Goal: Information Seeking & Learning: Learn about a topic

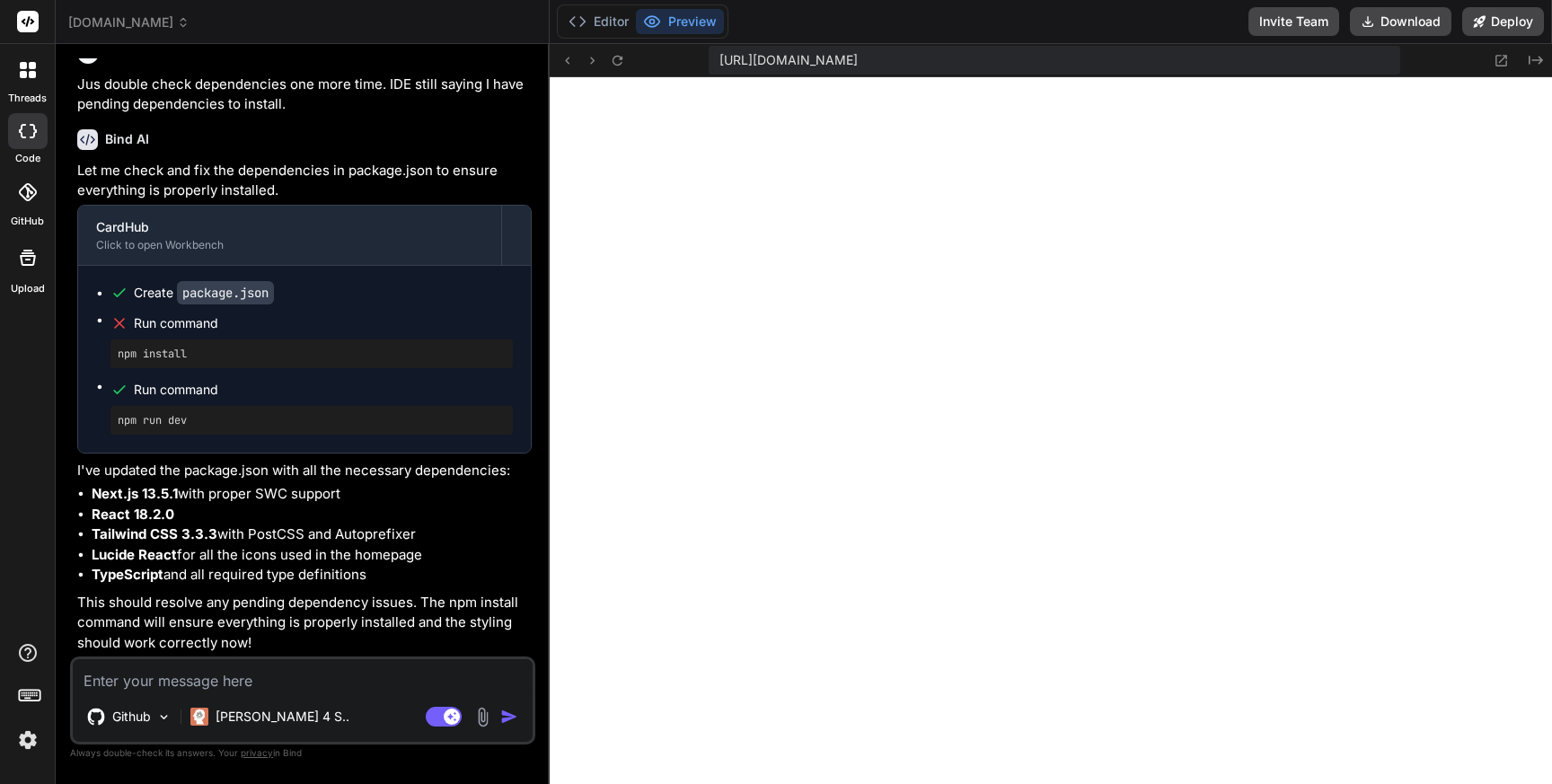
scroll to position [3880, 0]
click at [617, 22] on button "Editor" at bounding box center [599, 21] width 75 height 26
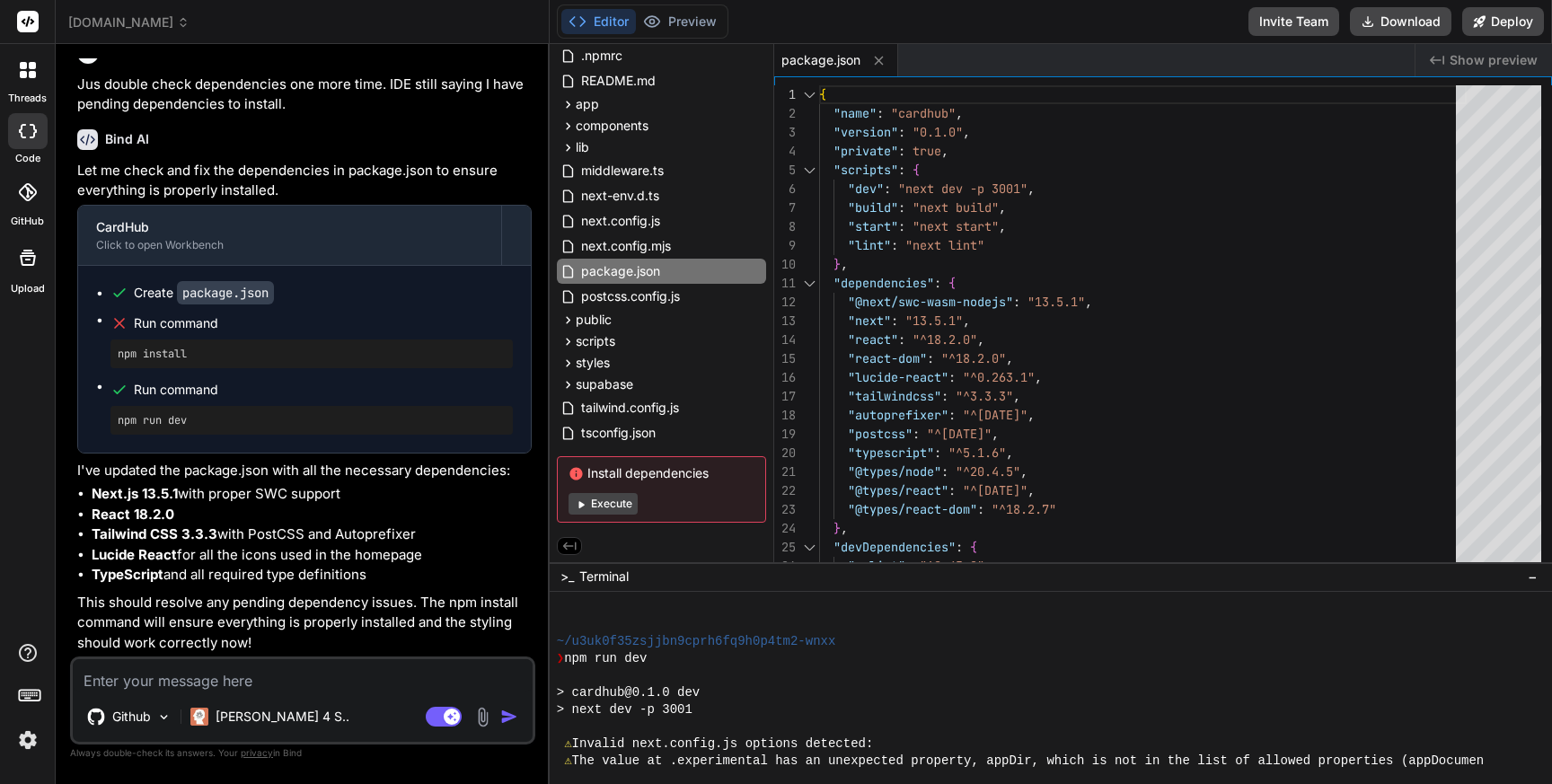
scroll to position [5921, 0]
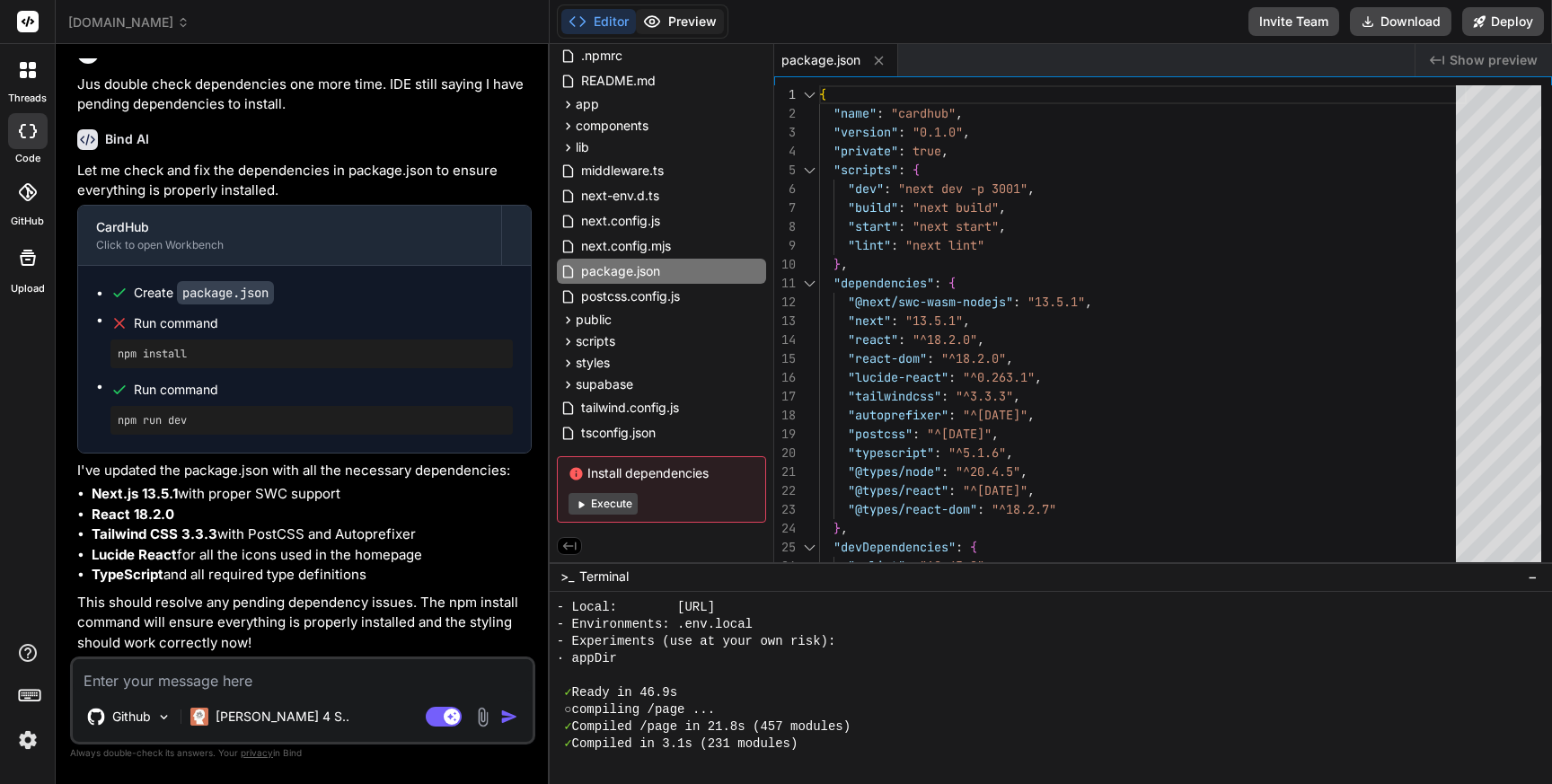
click at [700, 23] on button "Preview" at bounding box center [679, 21] width 88 height 26
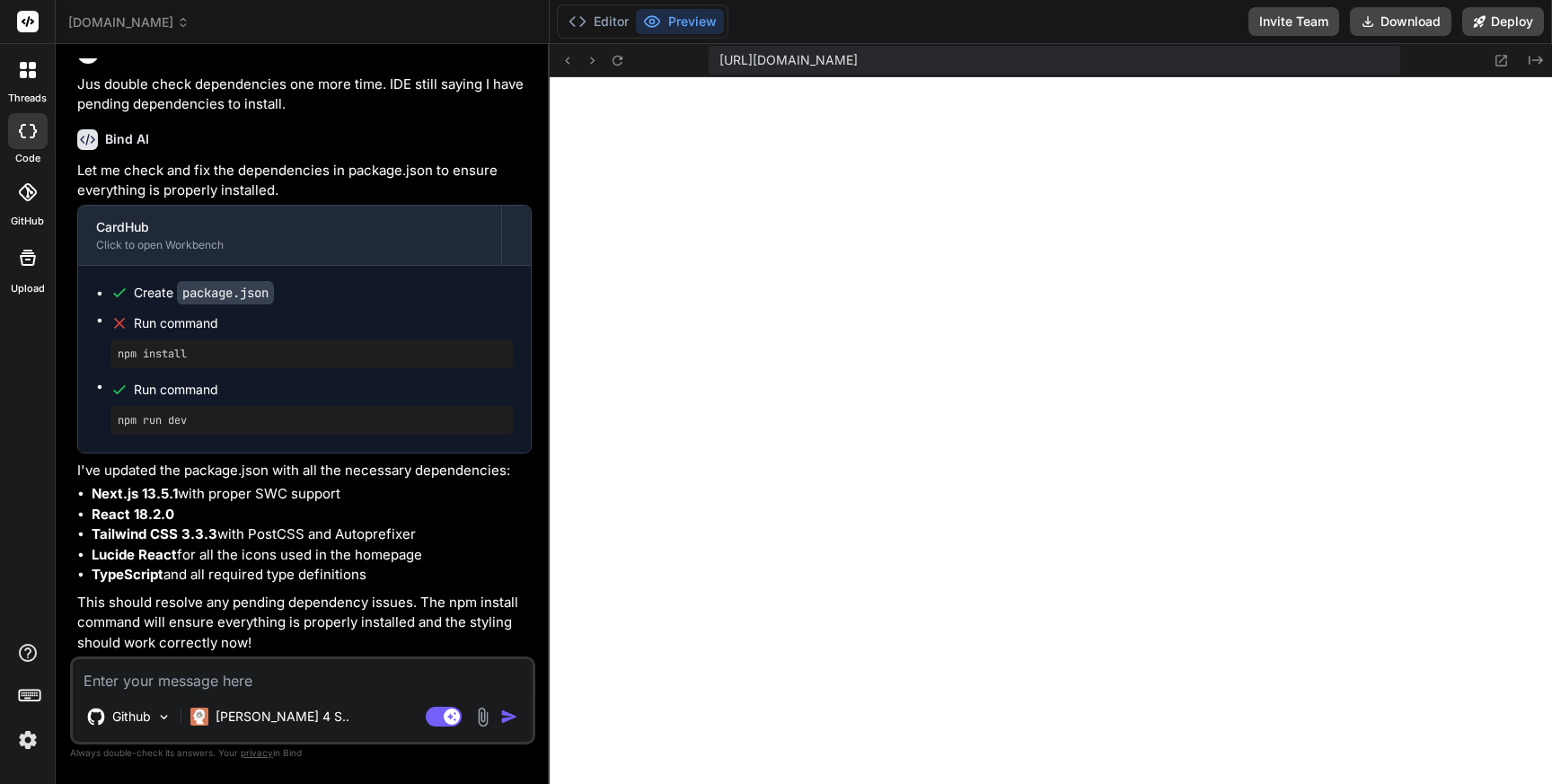
click at [273, 683] on textarea at bounding box center [303, 675] width 460 height 32
type textarea "L"
type textarea "x"
type textarea "Lr"
type textarea "x"
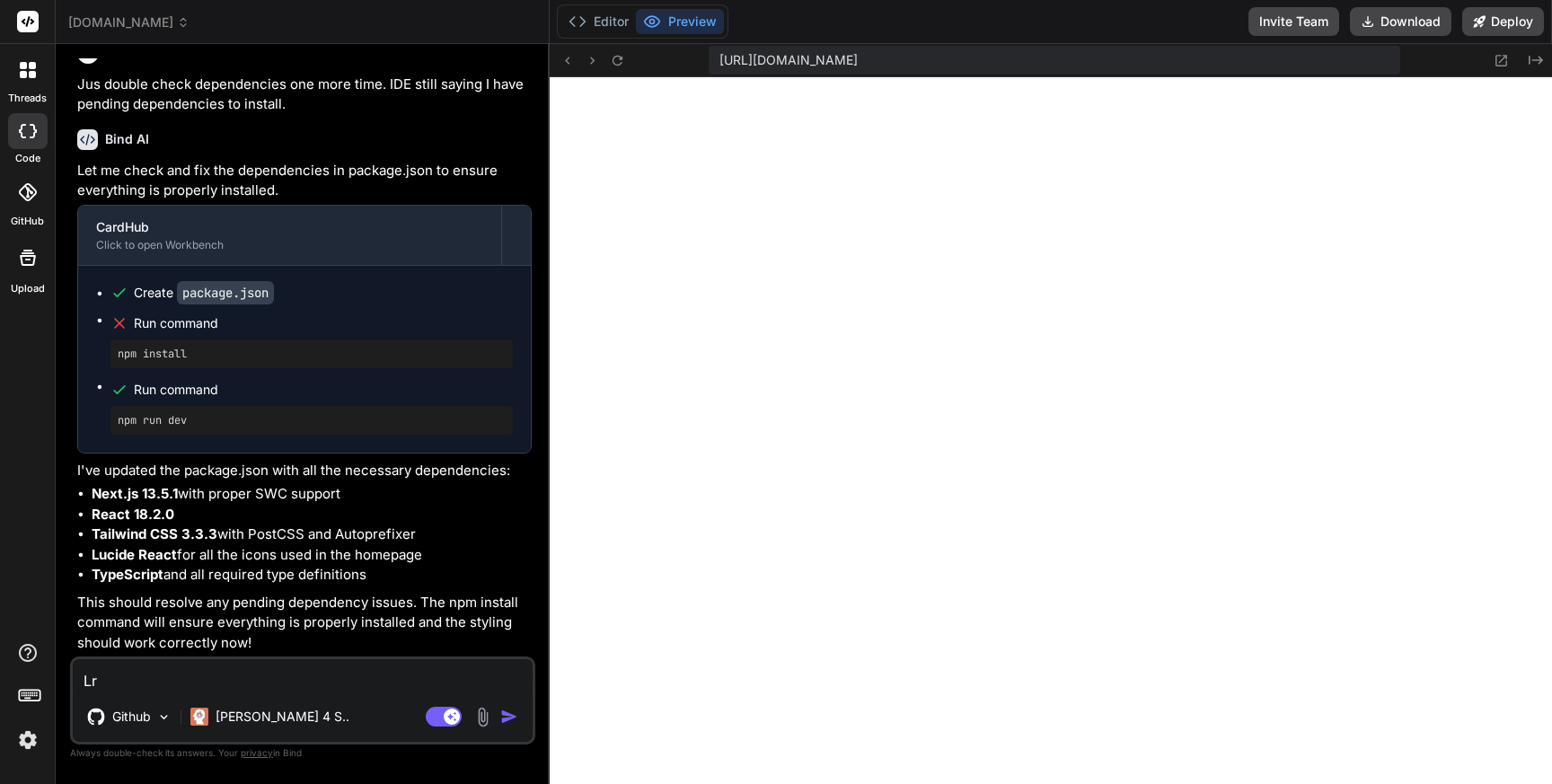
type textarea "Lrt"
type textarea "x"
type textarea "Lrt'"
type textarea "x"
type textarea "Lrt's"
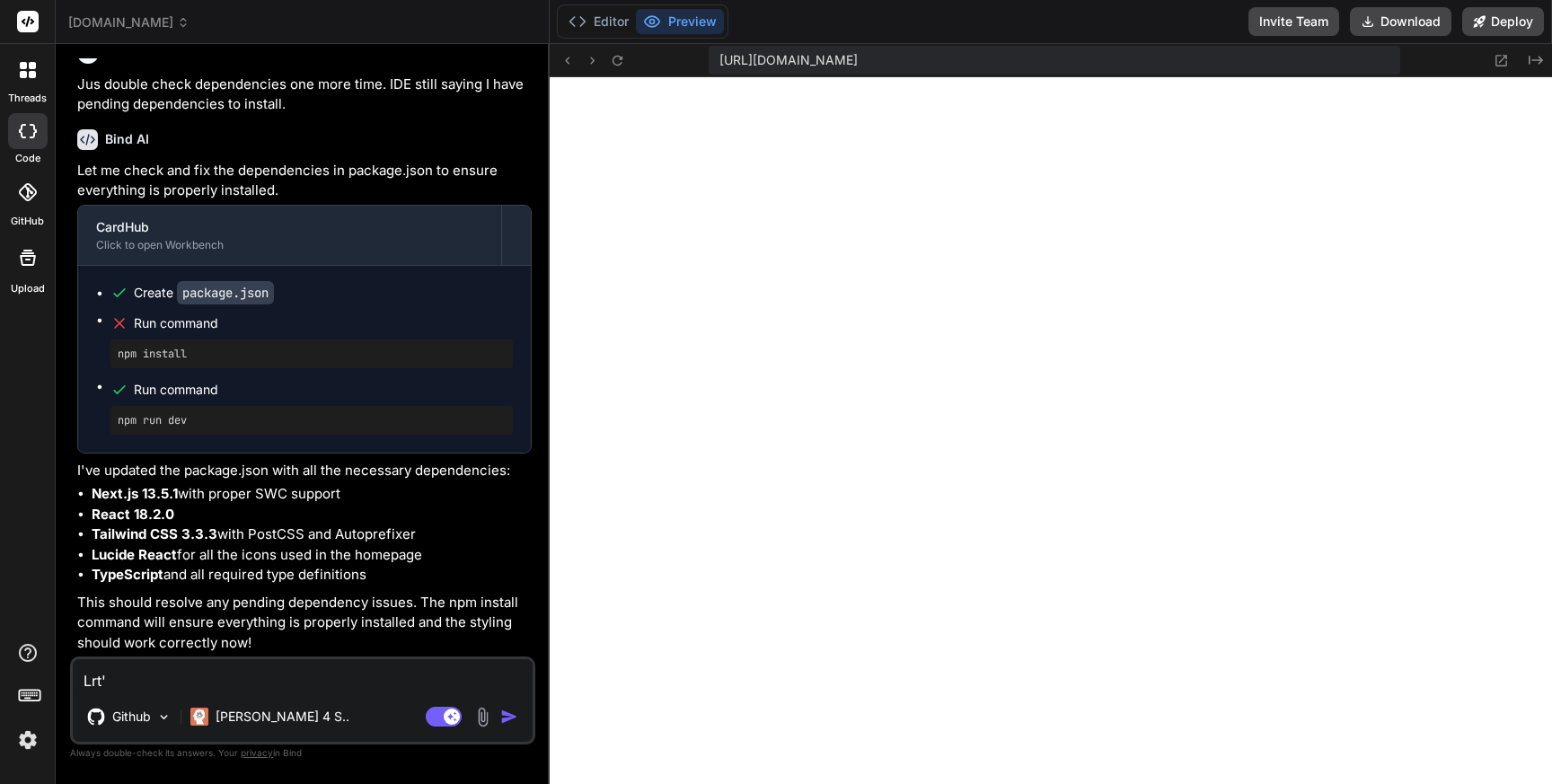
type textarea "x"
type textarea "Lrt's"
type textarea "x"
type textarea "Lrt's ["
type textarea "x"
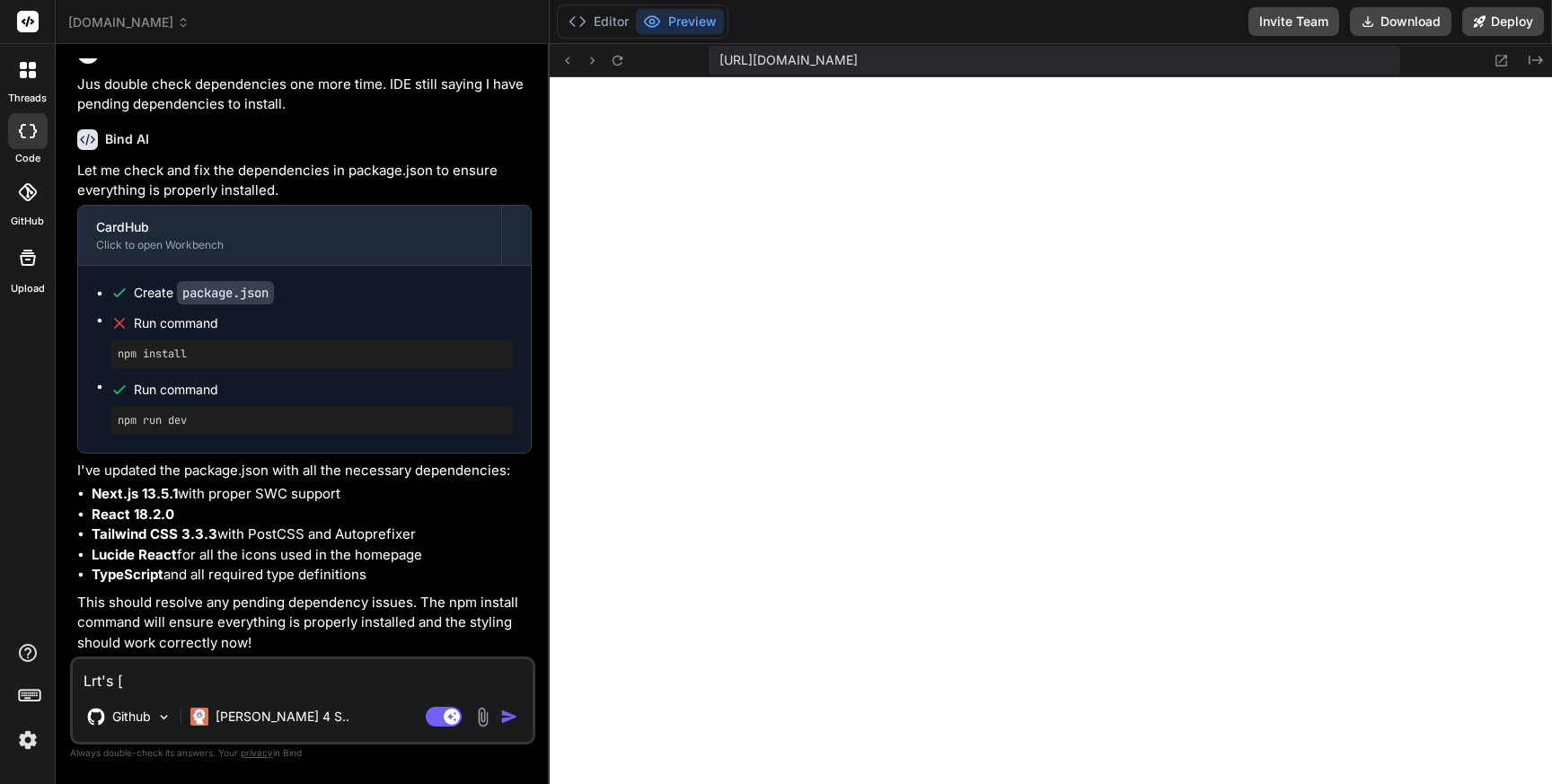
type textarea "Lrt's [r"
type textarea "x"
type textarea "Lrt's [rp"
type textarea "x"
type textarea "Lrt's [r"
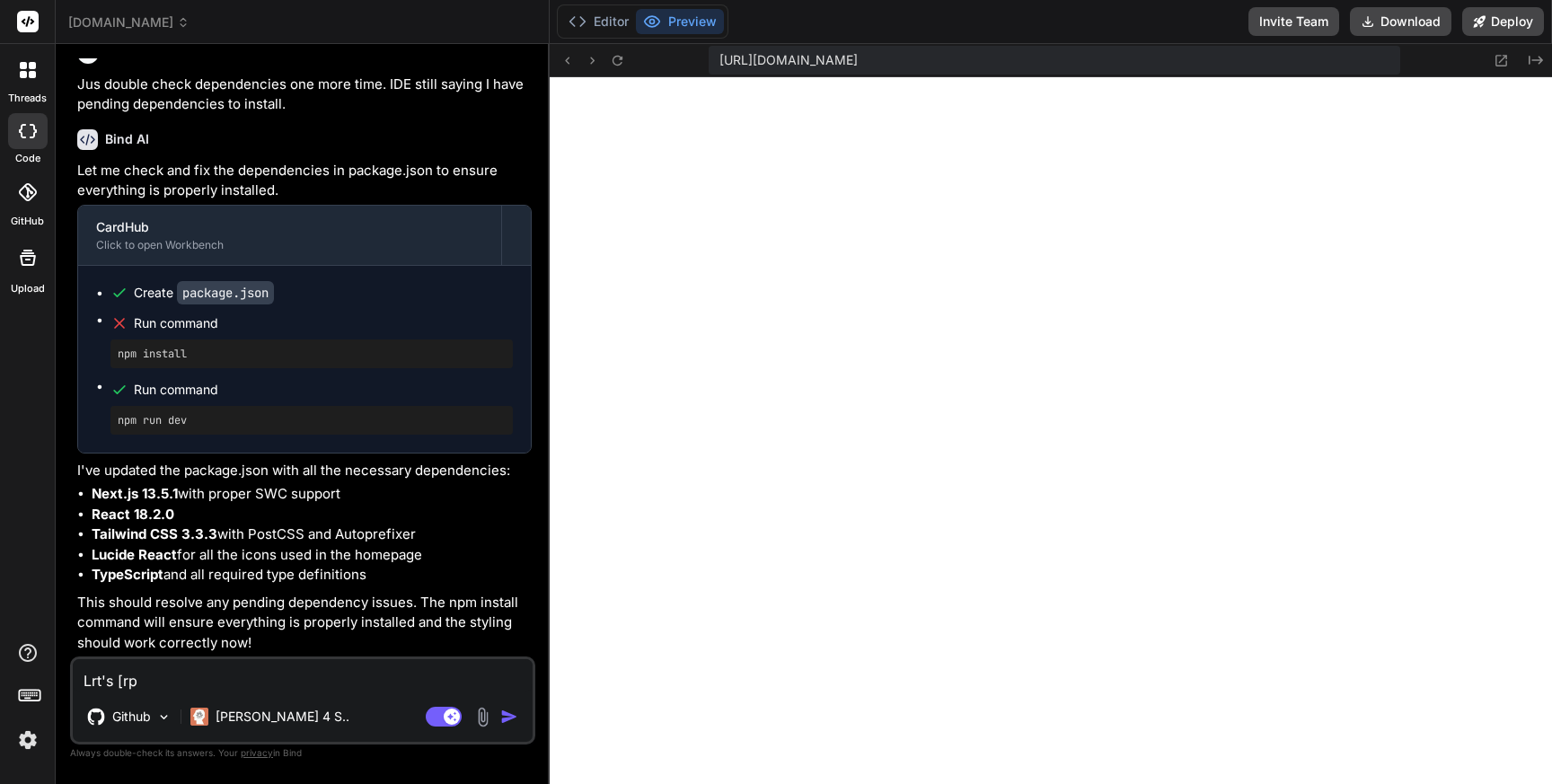
type textarea "x"
type textarea "Lrt's ["
type textarea "x"
type textarea "Lrt's"
type textarea "x"
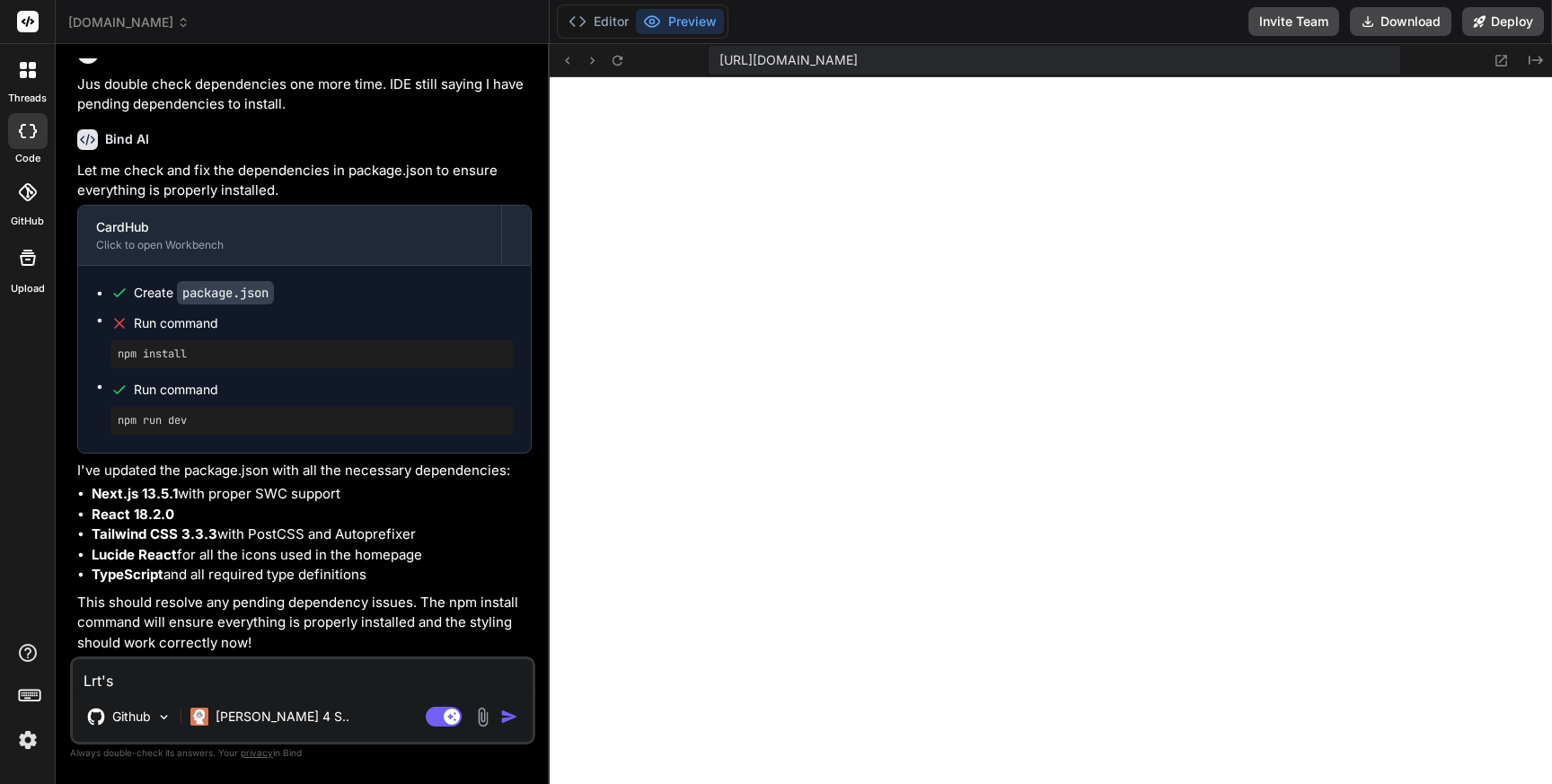
type textarea "Lrt's"
type textarea "x"
type textarea "Lrt'"
type textarea "x"
type textarea "Lrt"
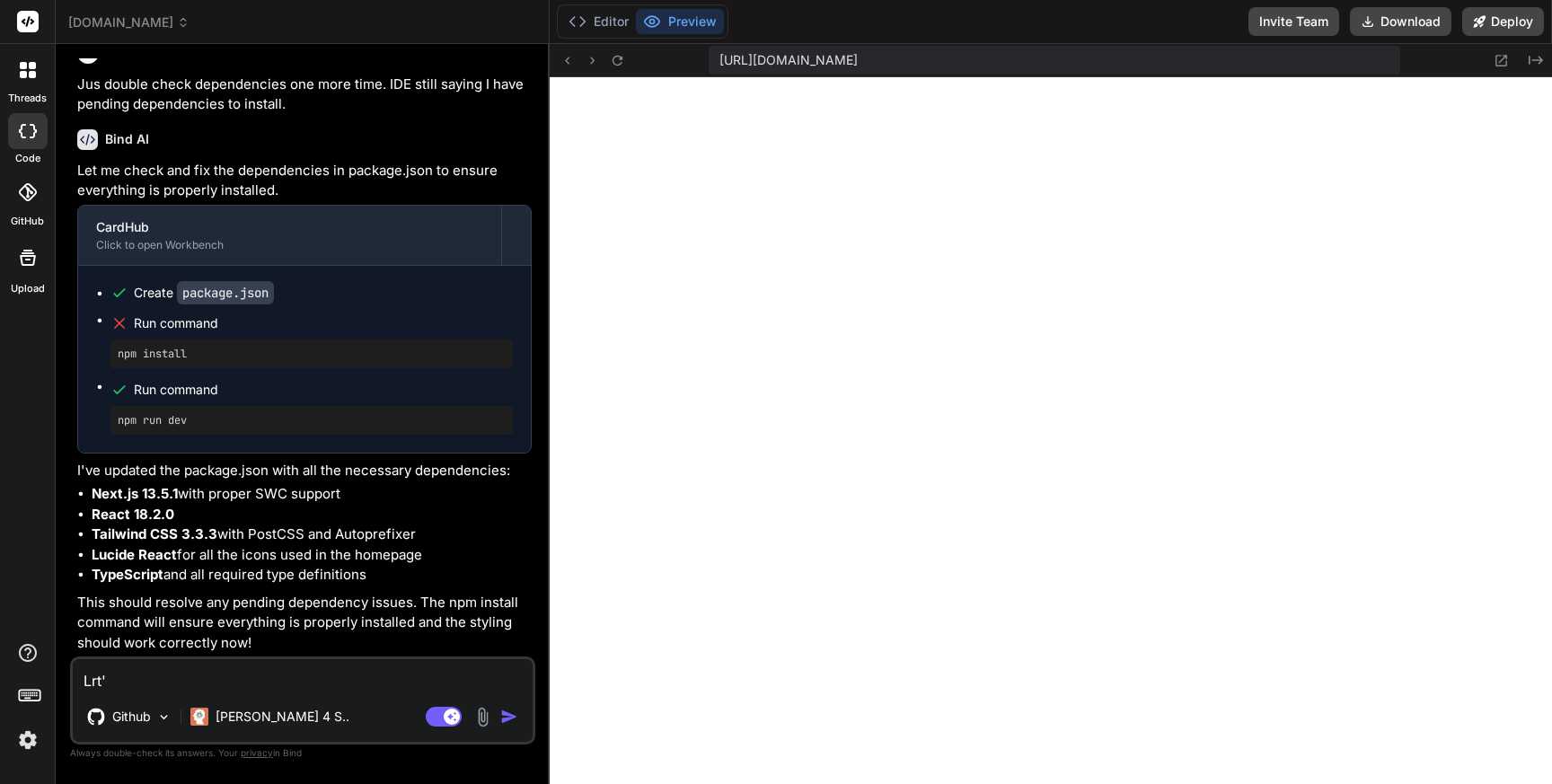
type textarea "x"
type textarea "Lr"
type textarea "x"
type textarea "Lre"
type textarea "x"
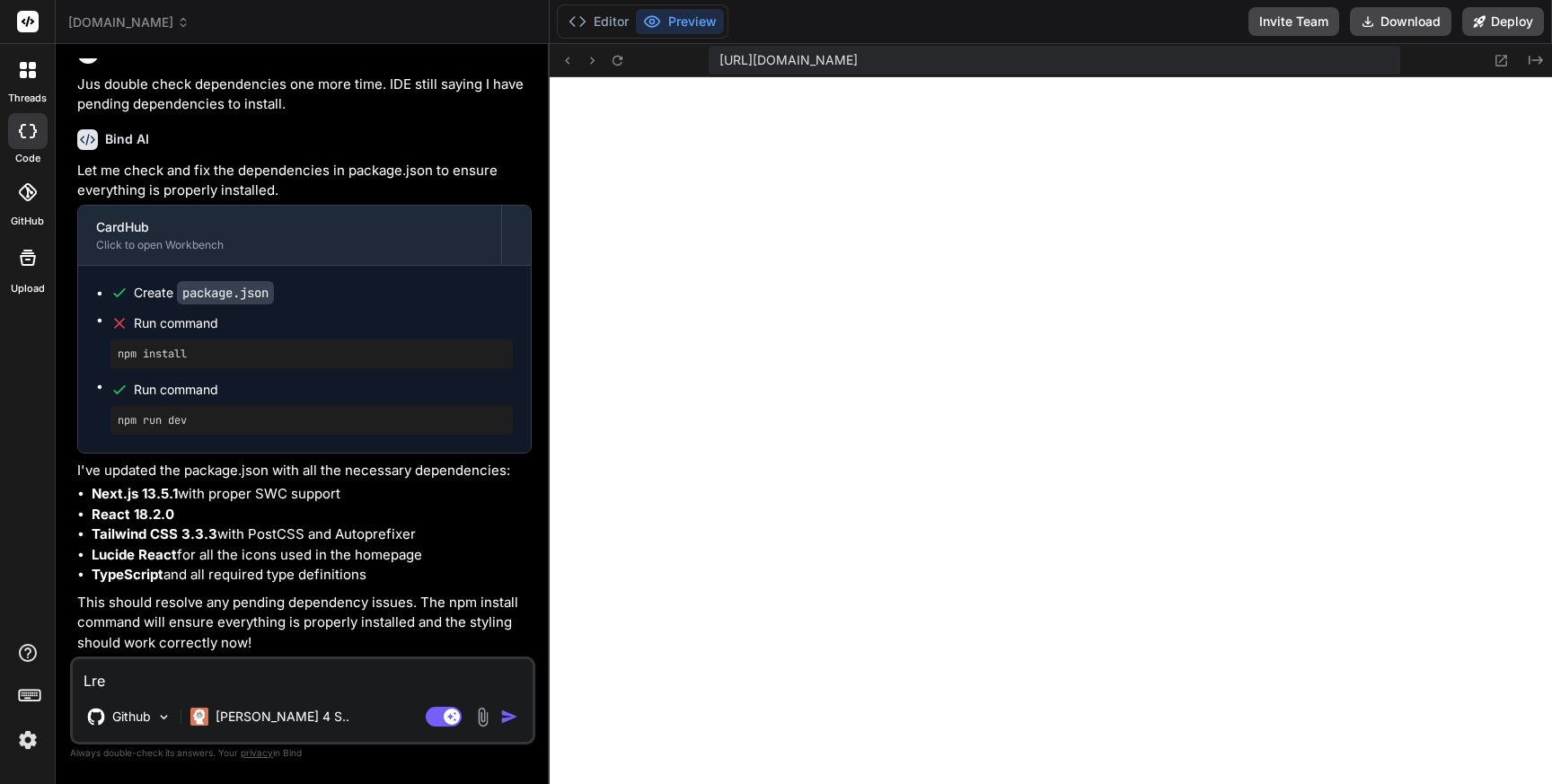
type textarea "Lret"
type textarea "x"
type textarea "Lret'"
type textarea "x"
type textarea "[PERSON_NAME]'s"
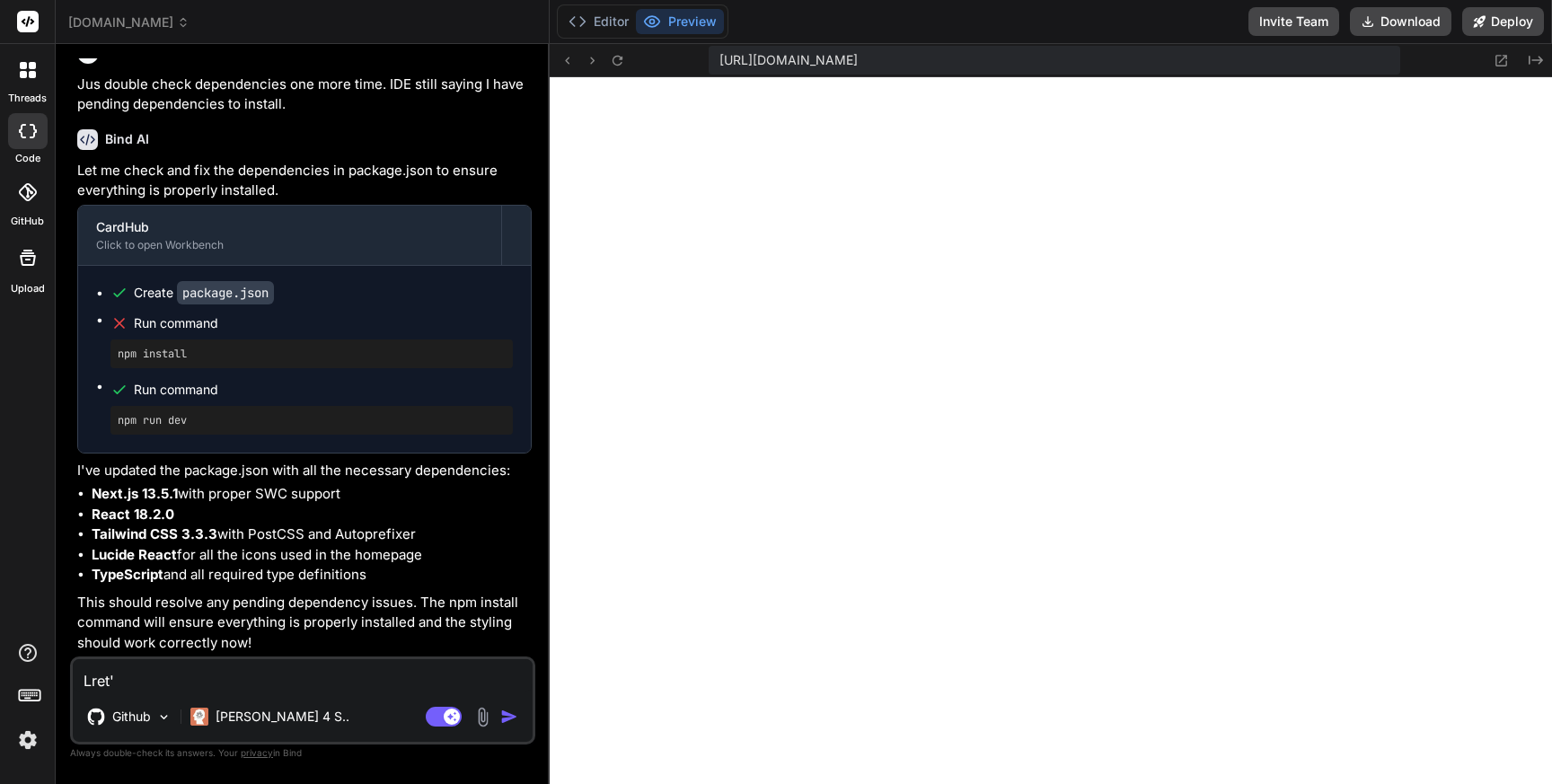
type textarea "x"
type textarea "[PERSON_NAME]'s"
type textarea "x"
type textarea "[PERSON_NAME]'s p"
type textarea "x"
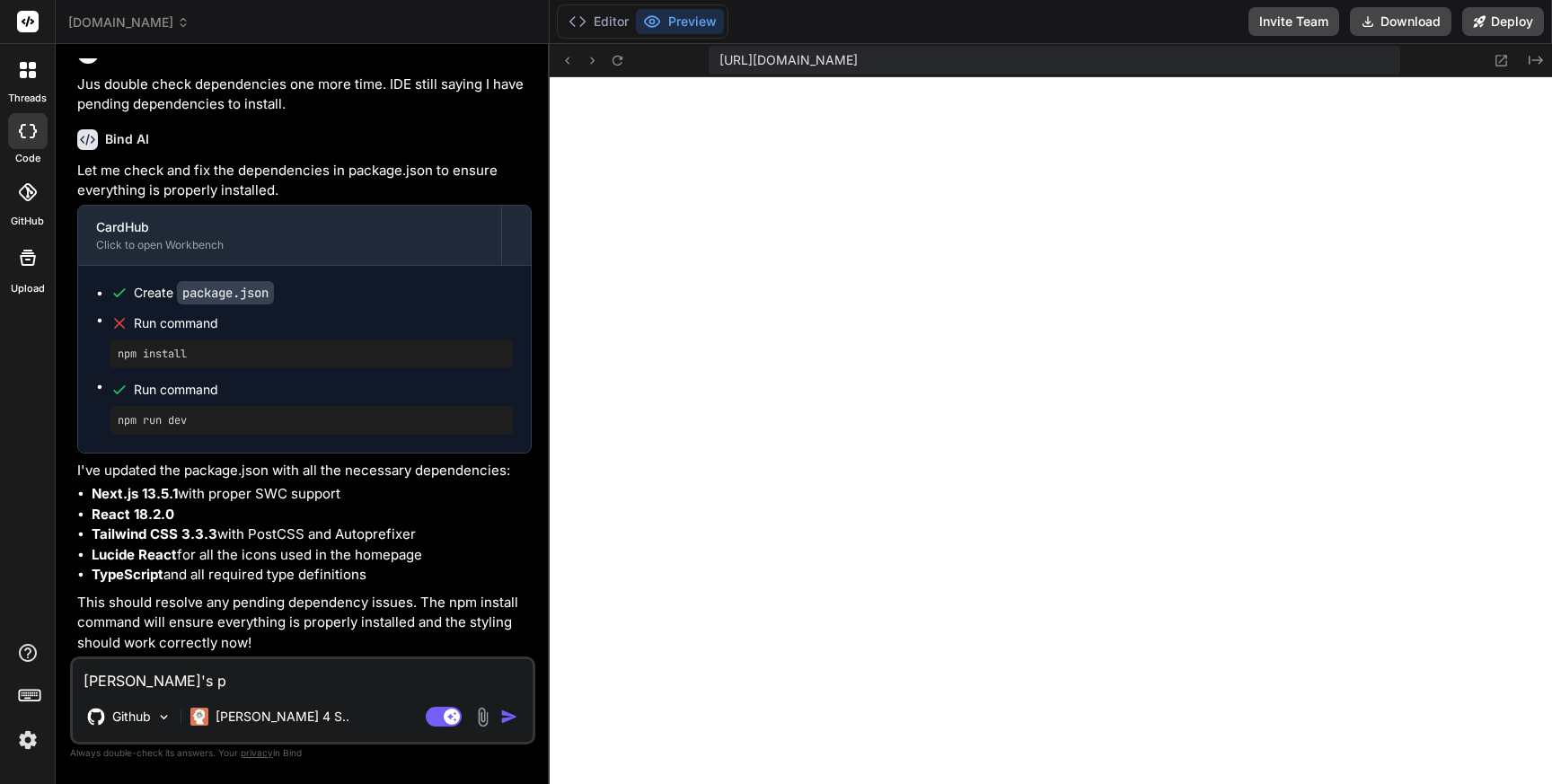
type textarea "[PERSON_NAME]'s pr"
type textarea "x"
type textarea "[PERSON_NAME]'s pro"
type textarea "x"
type textarea "[PERSON_NAME]'s pr"
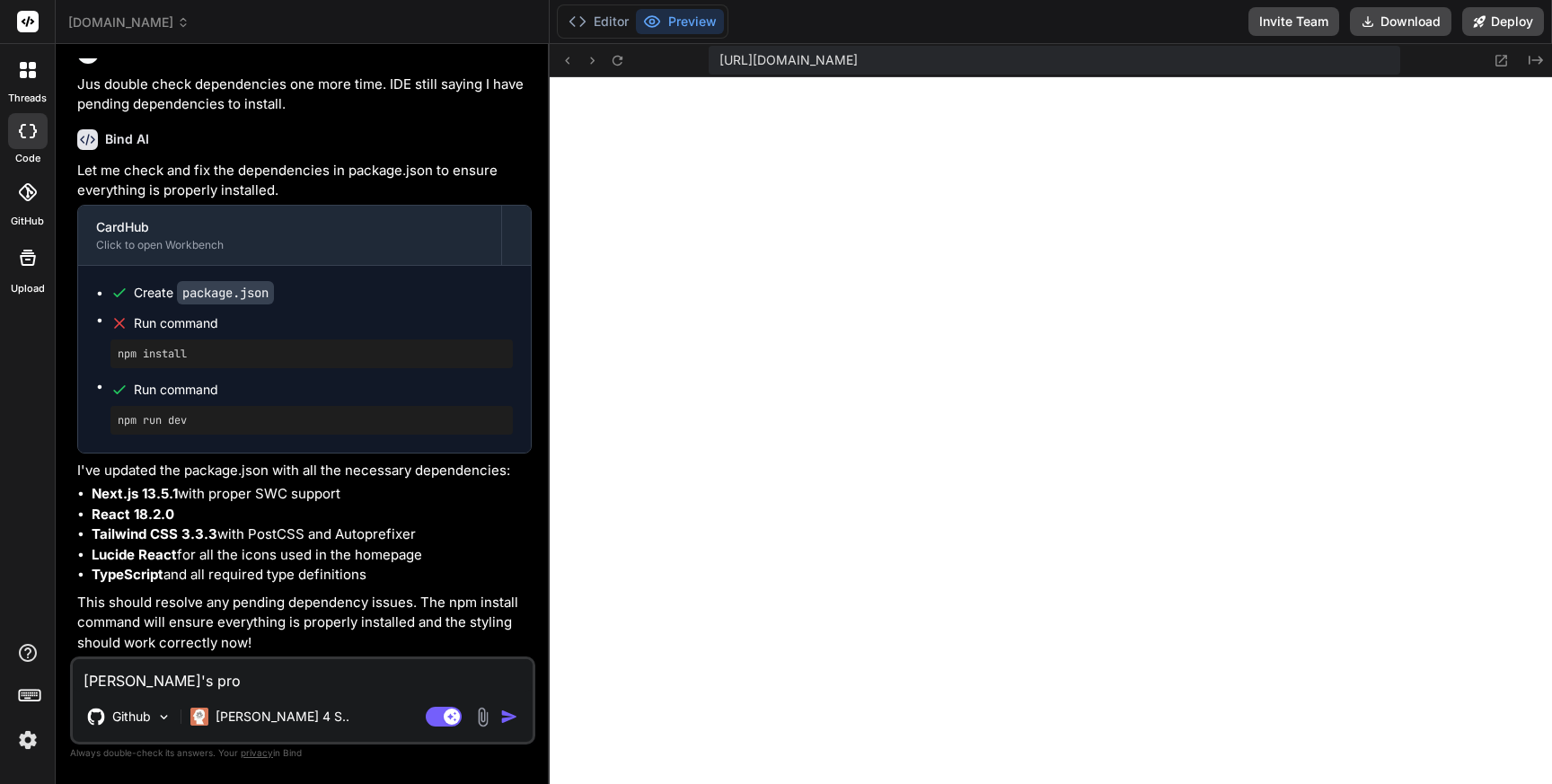
type textarea "x"
type textarea "[PERSON_NAME]'s p"
type textarea "x"
type textarea "[PERSON_NAME]'s"
type textarea "x"
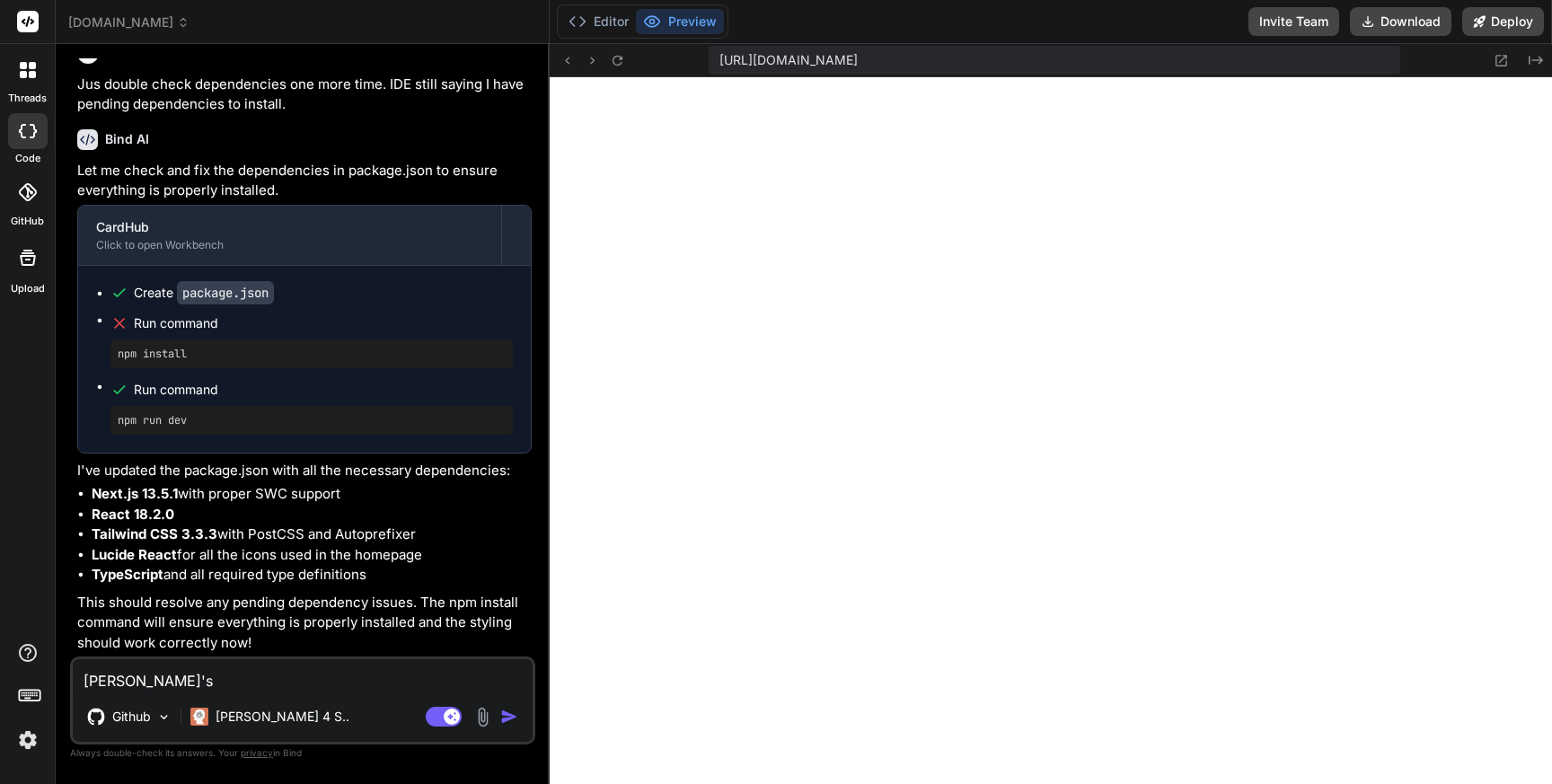
type textarea "[PERSON_NAME]'s"
type textarea "x"
type textarea "Lret'"
type textarea "x"
type textarea "Lret"
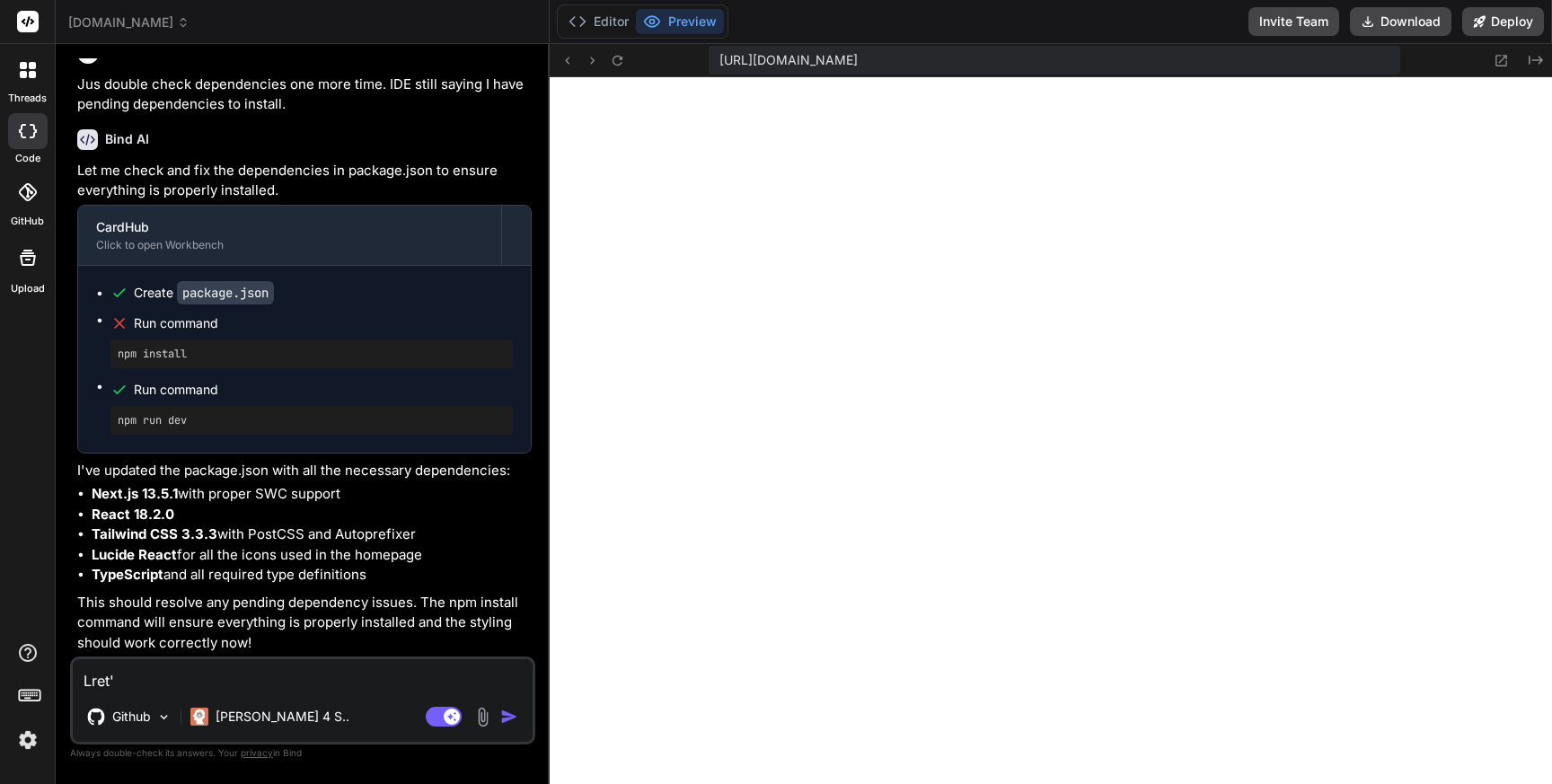
type textarea "x"
type textarea "Lre"
type textarea "x"
type textarea "Lr"
type textarea "x"
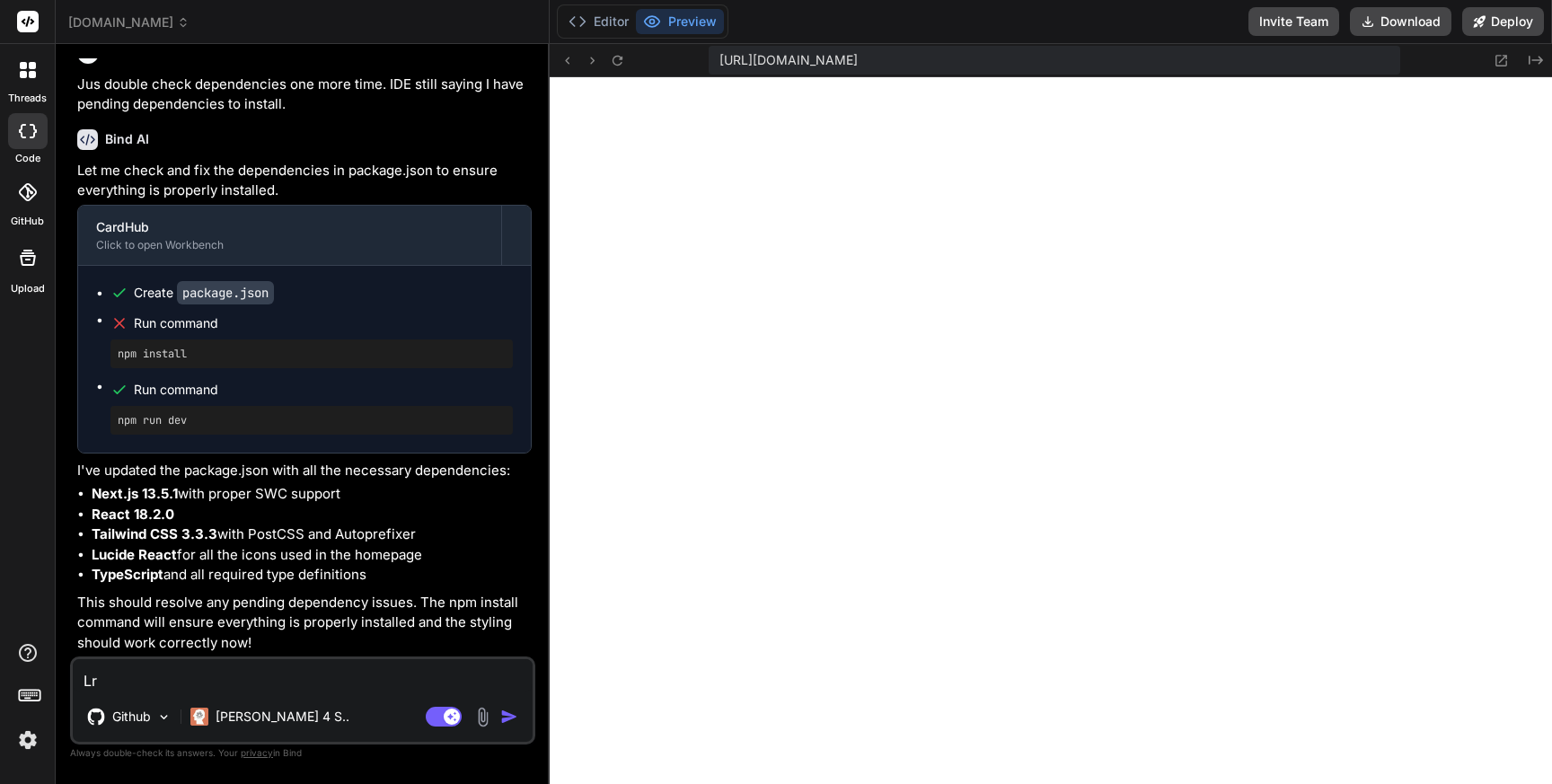
type textarea "L"
type textarea "x"
type textarea "Le"
type textarea "x"
type textarea "Let"
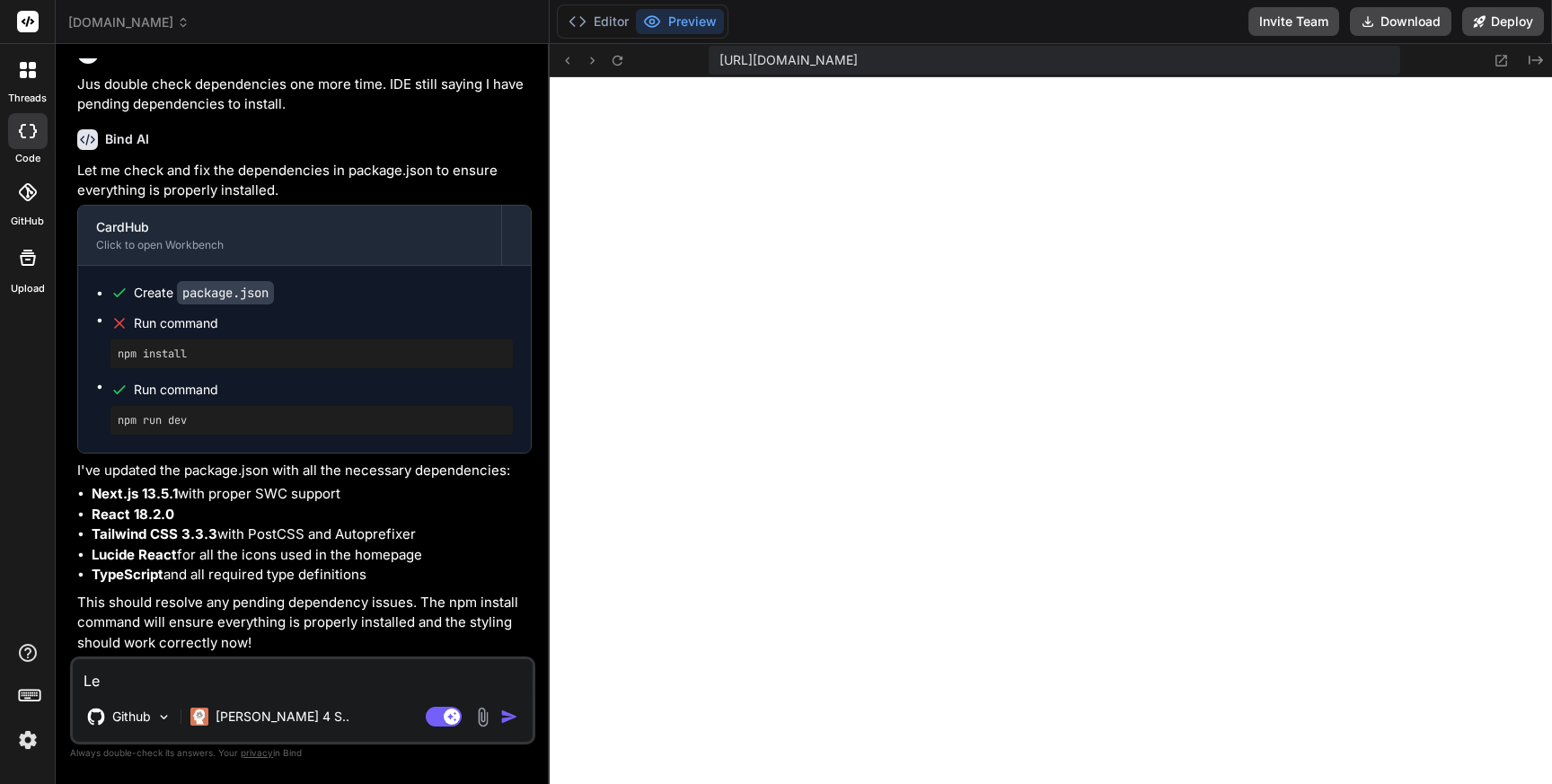
type textarea "x"
type textarea "Let'"
type textarea "x"
type textarea "Let's"
type textarea "x"
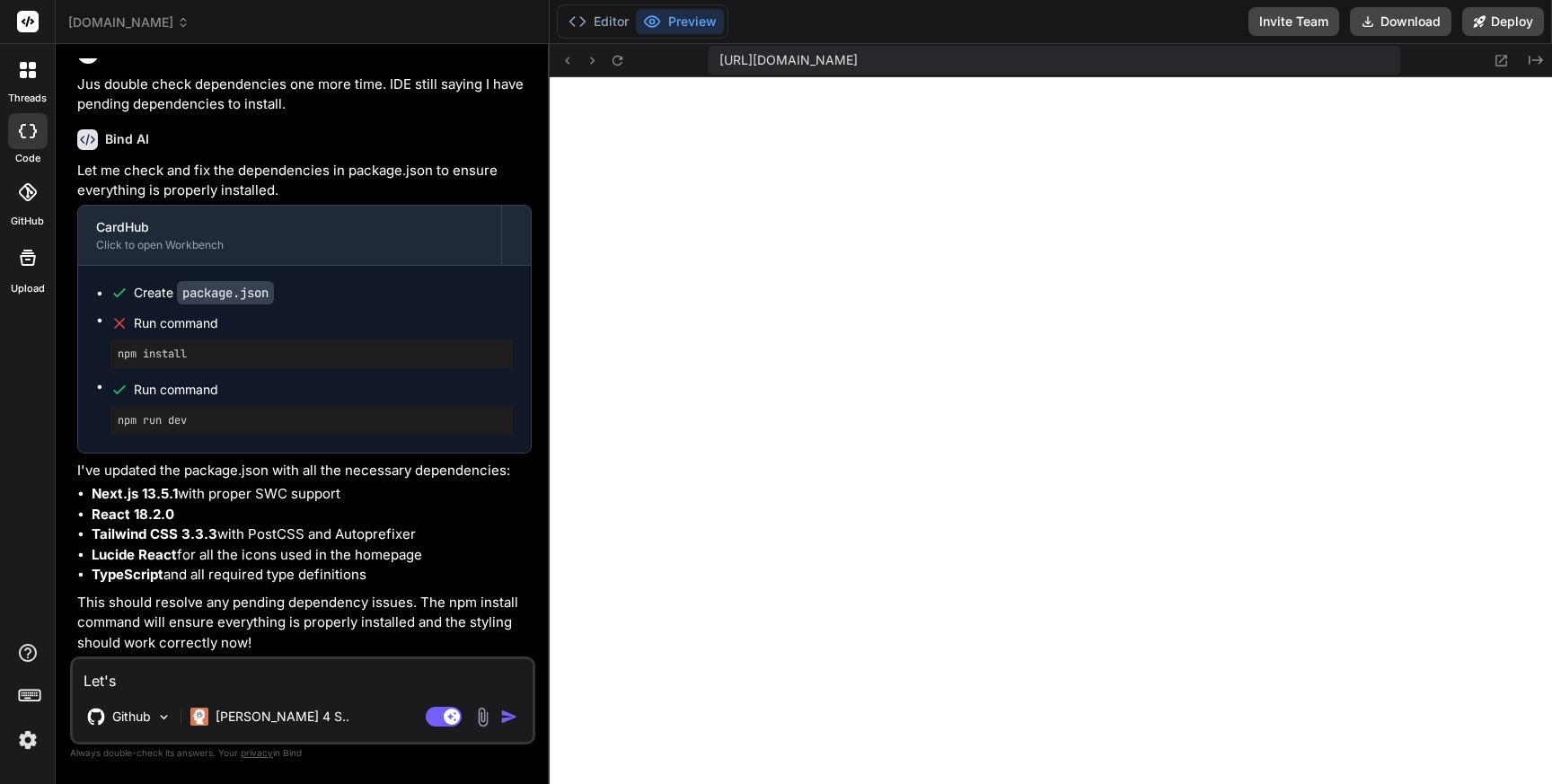
type textarea "Let's"
type textarea "x"
type textarea "Let's p"
type textarea "x"
type textarea "Let's pr"
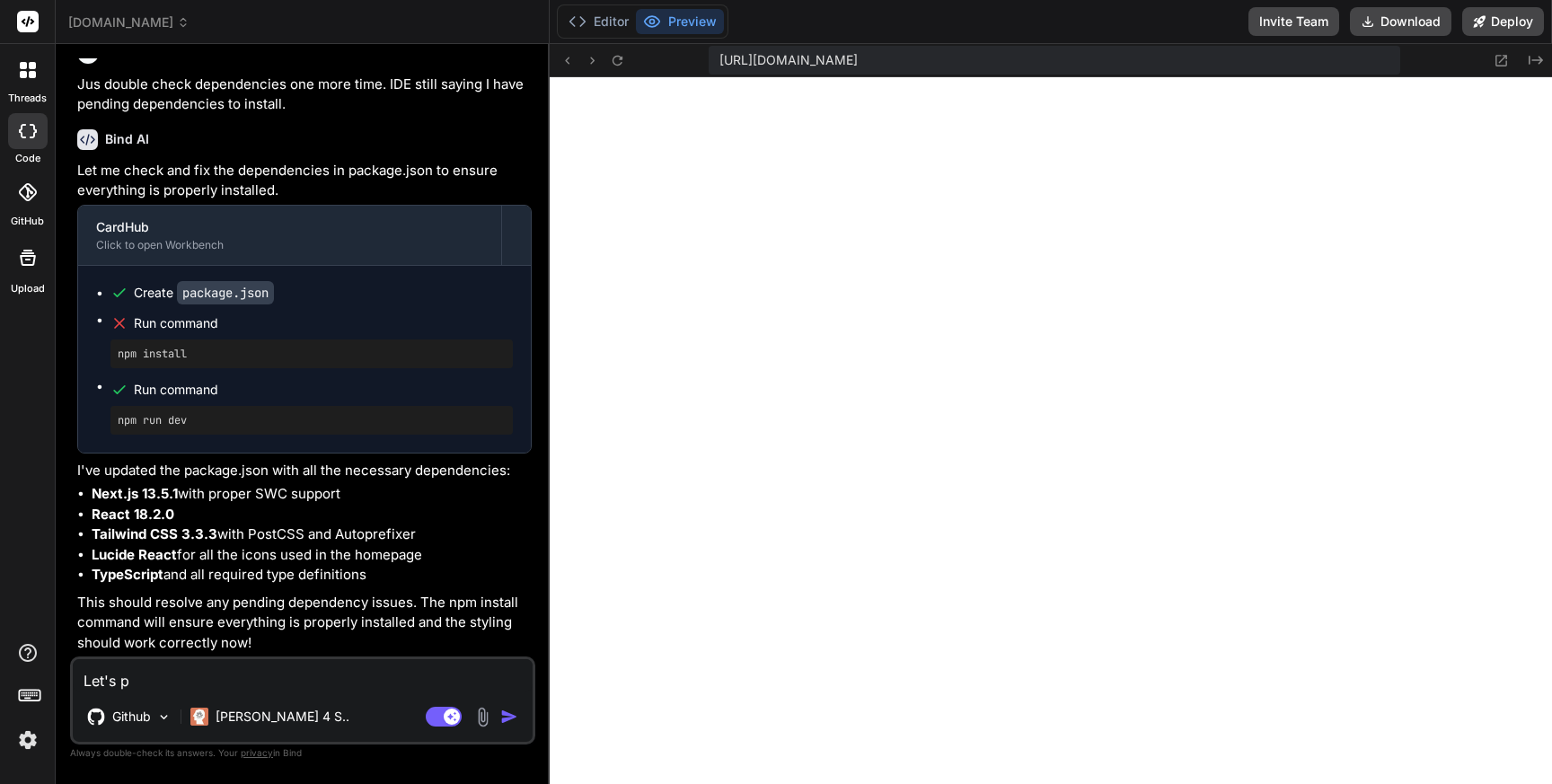
type textarea "x"
type textarea "Let's pro"
type textarea "x"
type textarea "Let's proc"
type textarea "x"
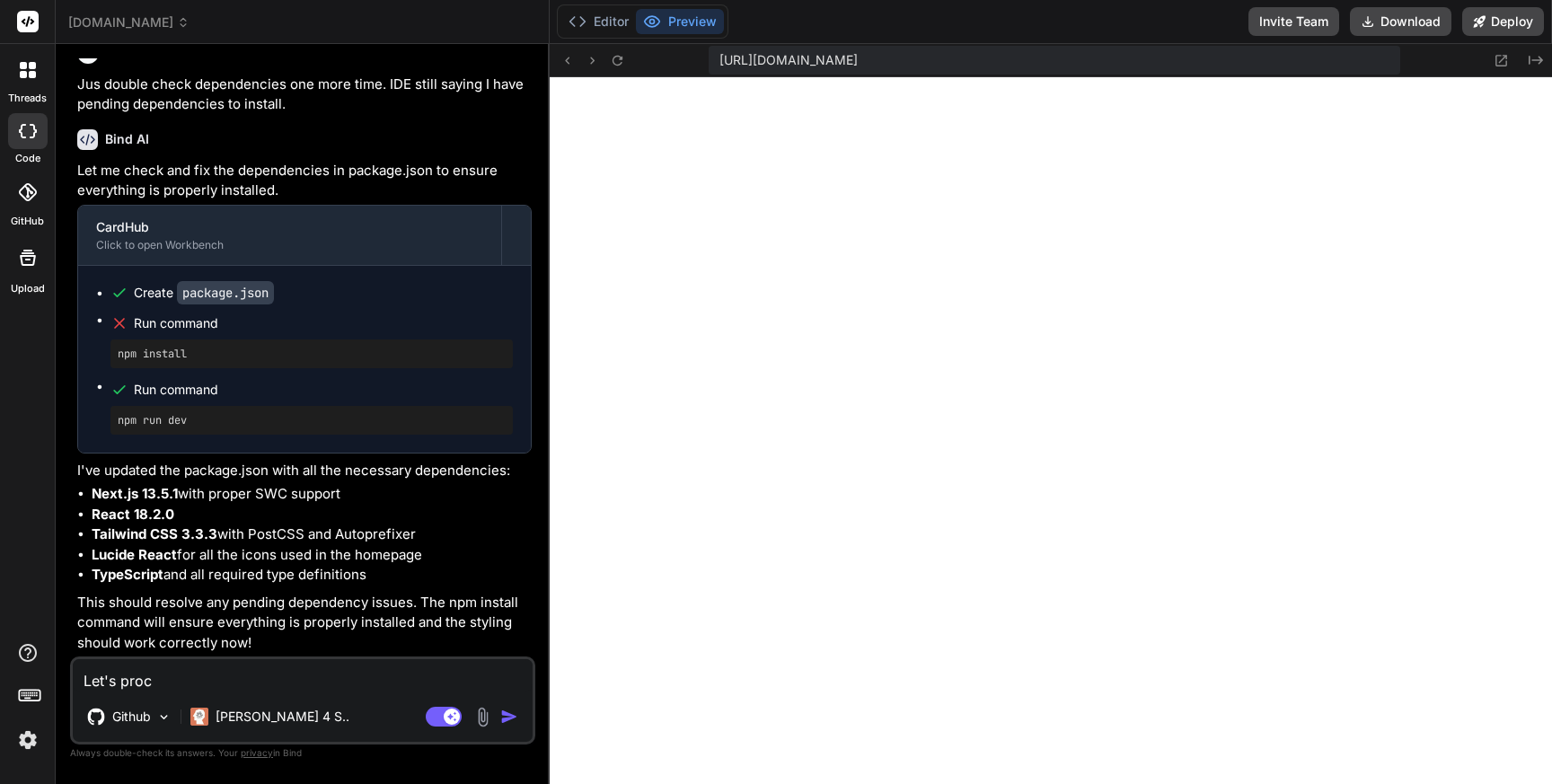
type textarea "Let's proce"
type textarea "x"
type textarea "Let's procee"
type textarea "x"
type textarea "Let's proceed"
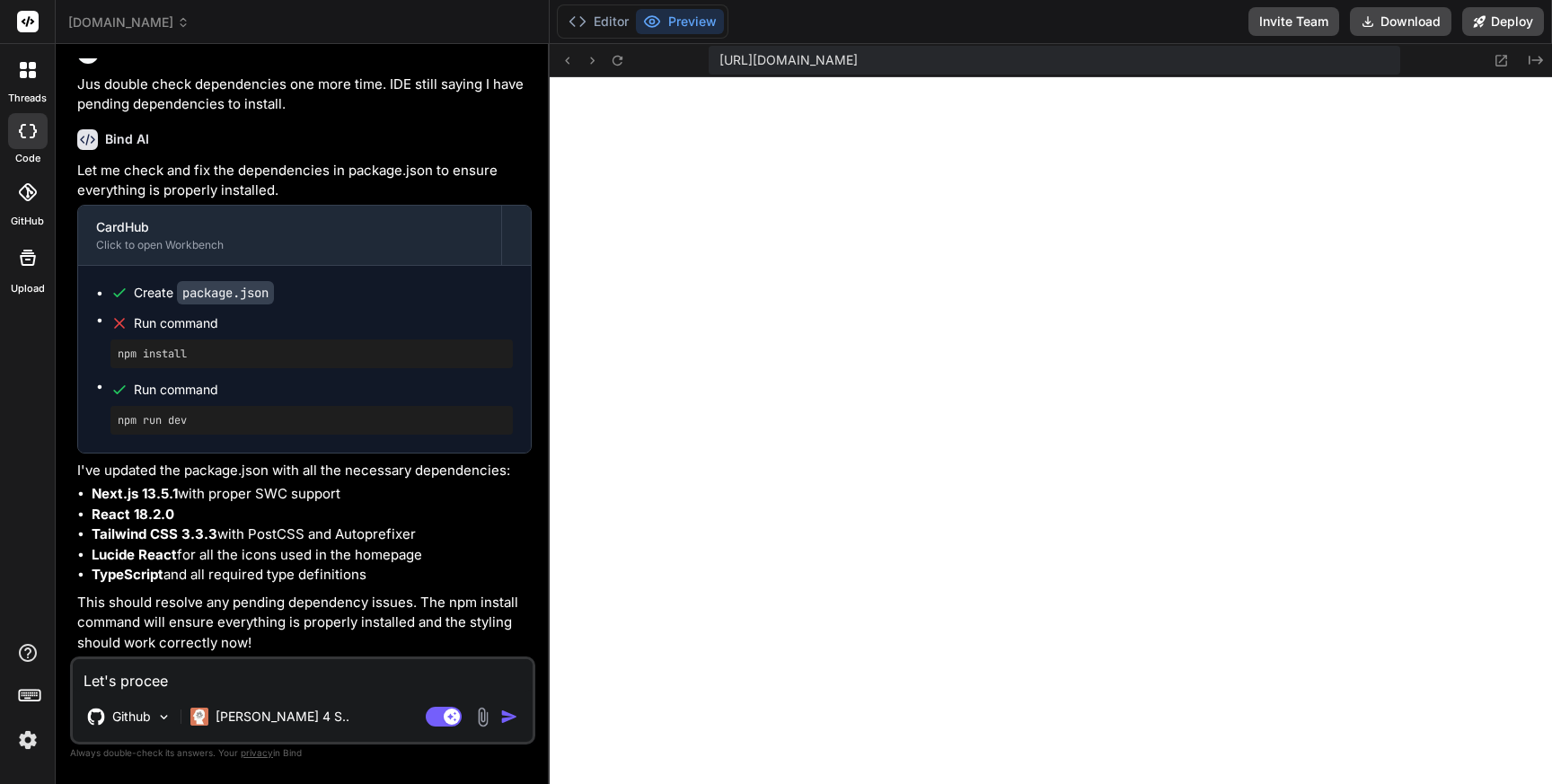
type textarea "x"
type textarea "Let's proceed"
type textarea "x"
type textarea "Let's proceed w"
type textarea "x"
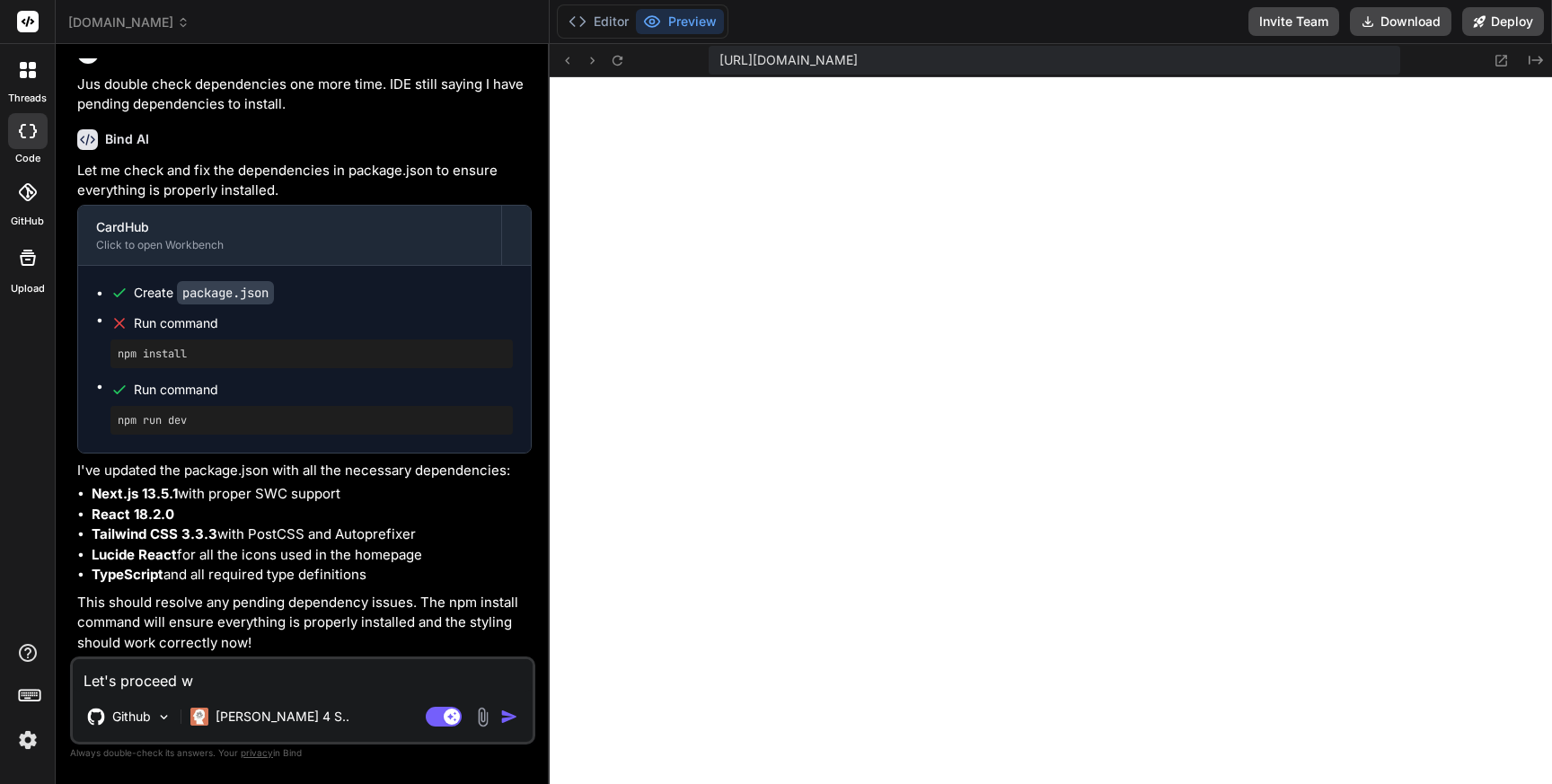
type textarea "Let's proceed wi"
type textarea "x"
type textarea "Let's proceed wit"
type textarea "x"
type textarea "Let's proceed with"
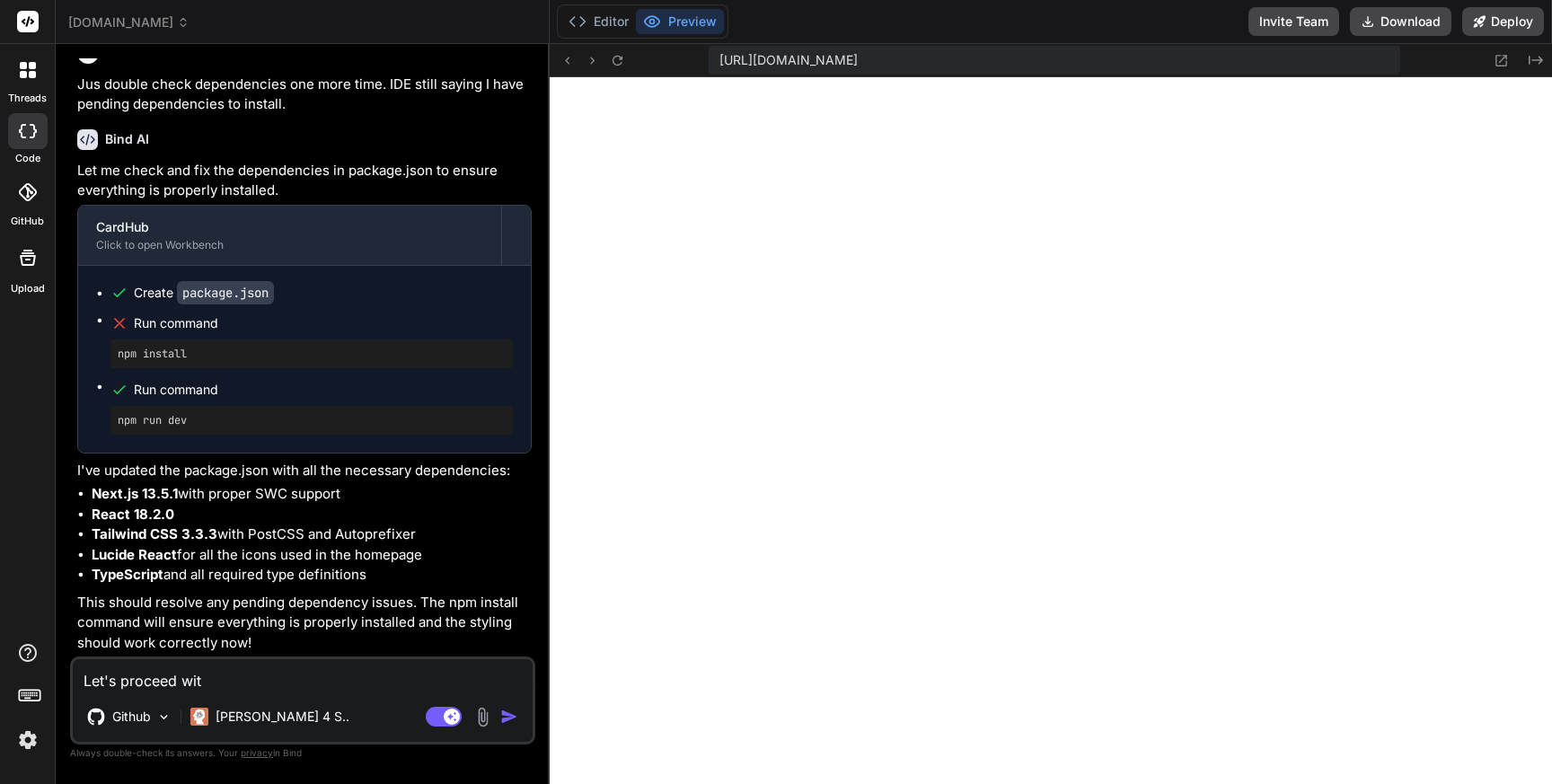
type textarea "x"
type textarea "Let's proceed with"
type textarea "x"
type textarea "Let's proceed with t"
type textarea "x"
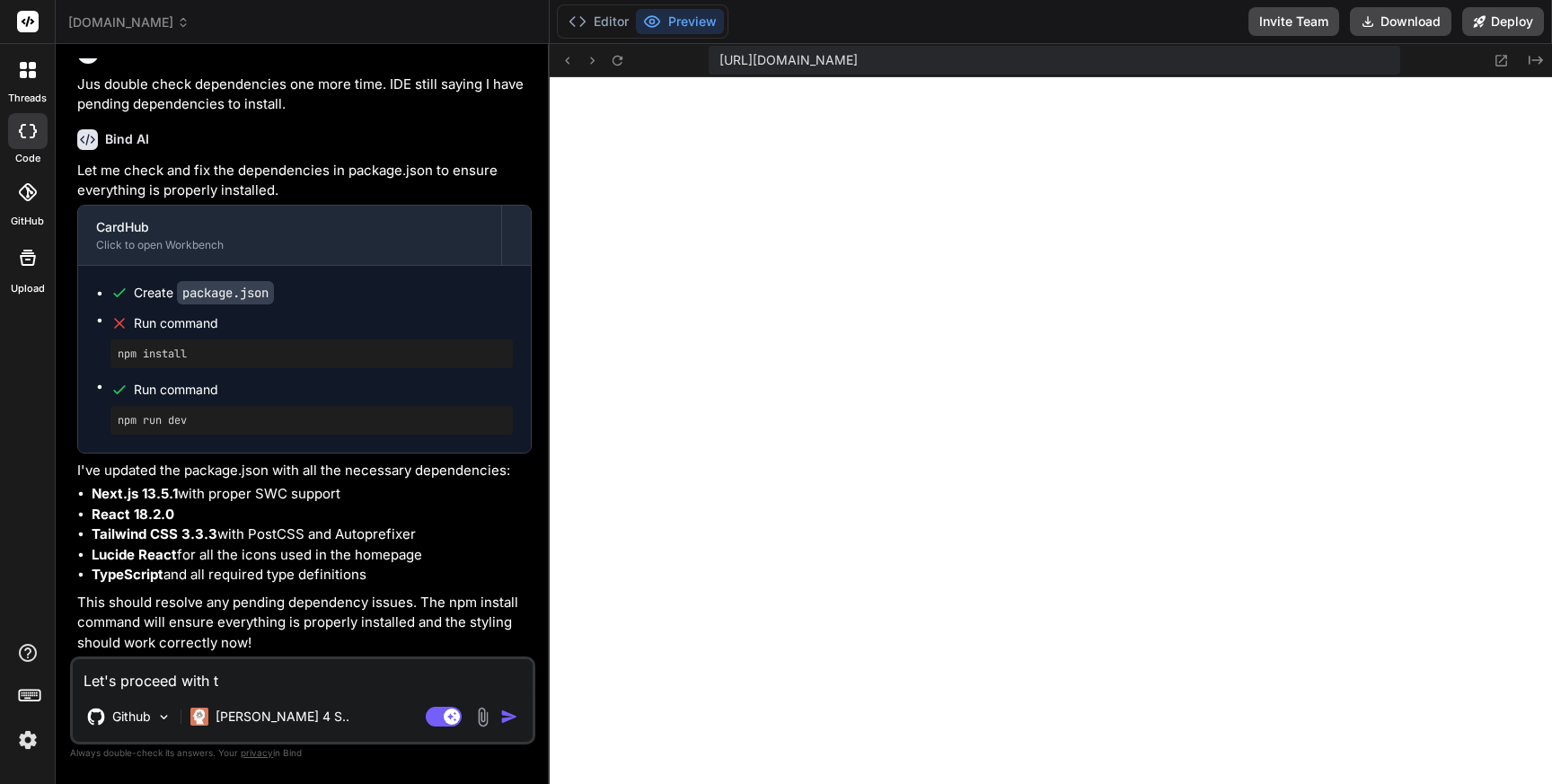
type textarea "Let's proceed with th"
type textarea "x"
type textarea "Let's proceed with the"
type textarea "x"
type textarea "Let's proceed with the"
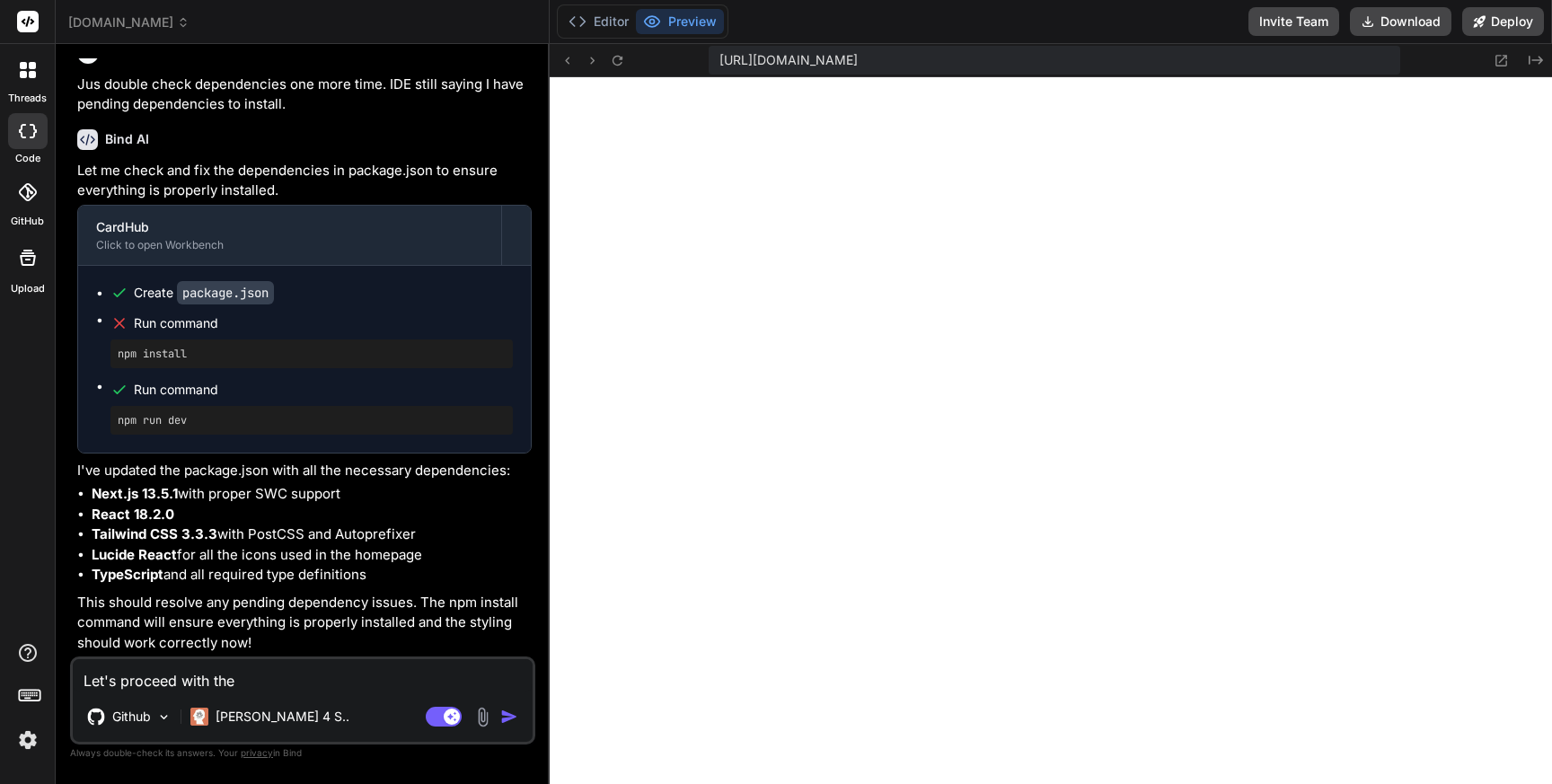
type textarea "x"
type textarea "Let's proceed with the d"
type textarea "x"
type textarea "Let's proceed with the de"
type textarea "x"
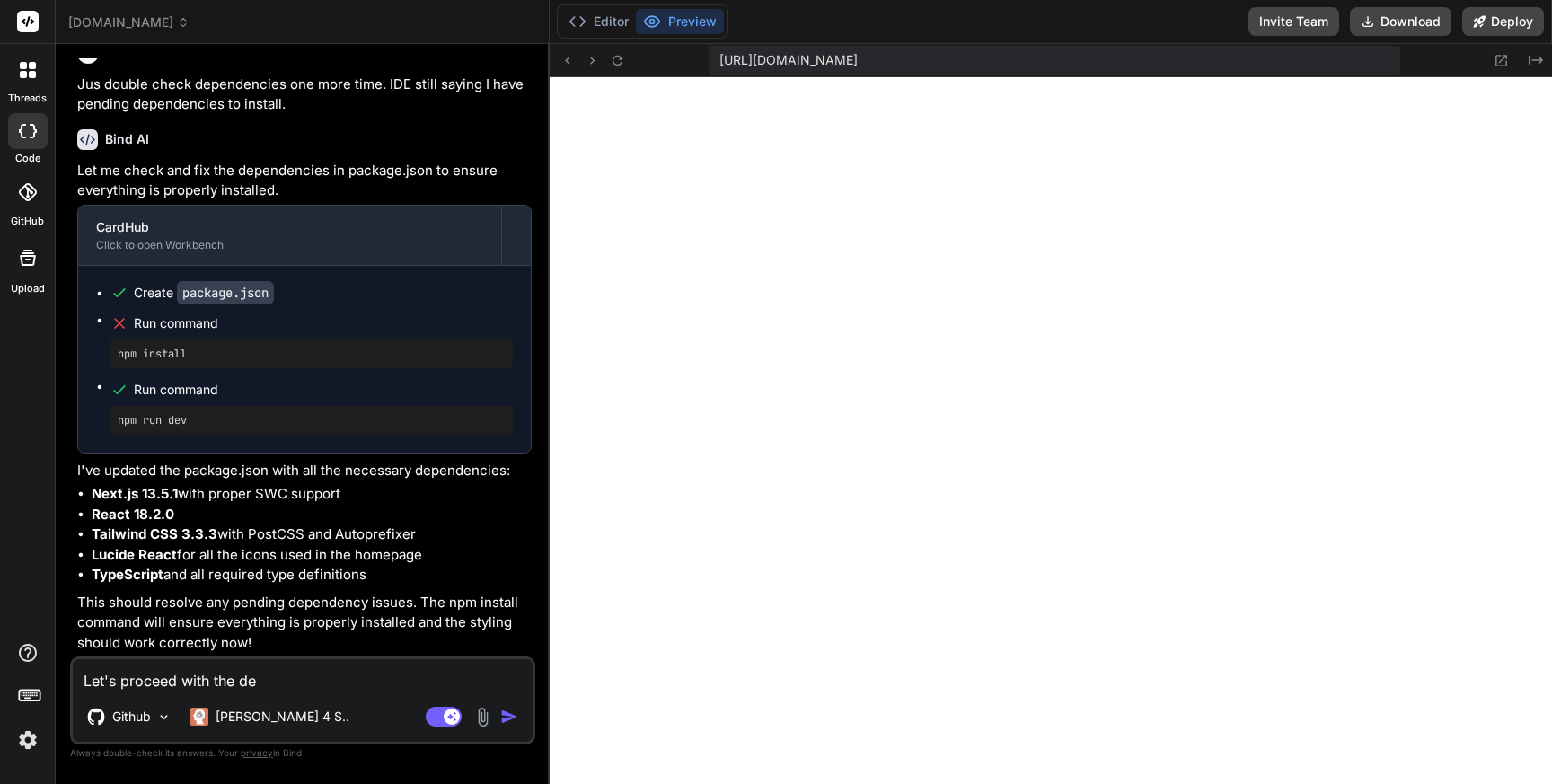
type textarea "Let's proceed with the dev"
type textarea "x"
type textarea "Let's proceed with the deve"
type textarea "x"
type textarea "Let's proceed with the devel"
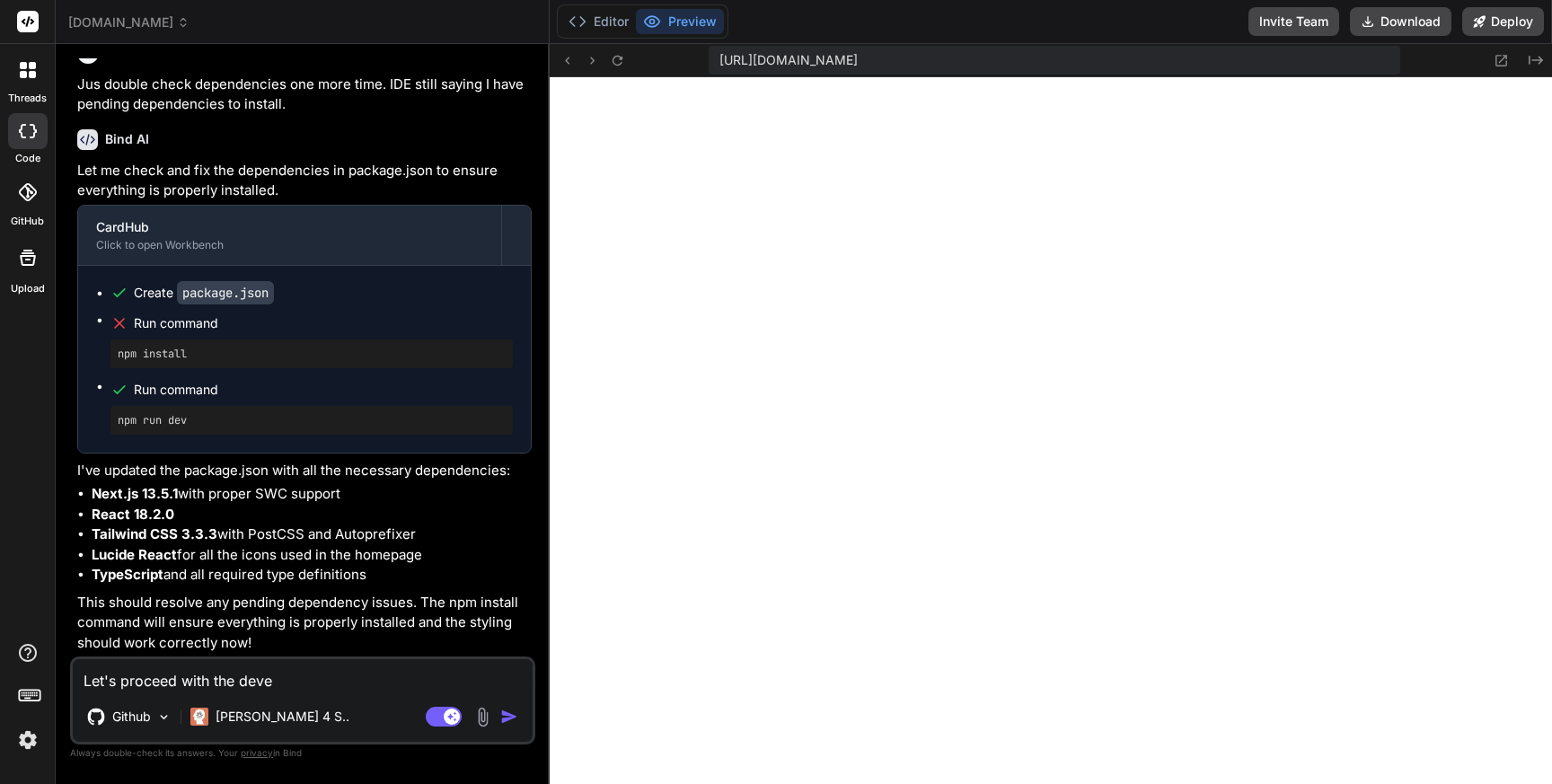
type textarea "x"
type textarea "Let's proceed with the develo"
type textarea "x"
type textarea "Let's proceed with the develop"
type textarea "x"
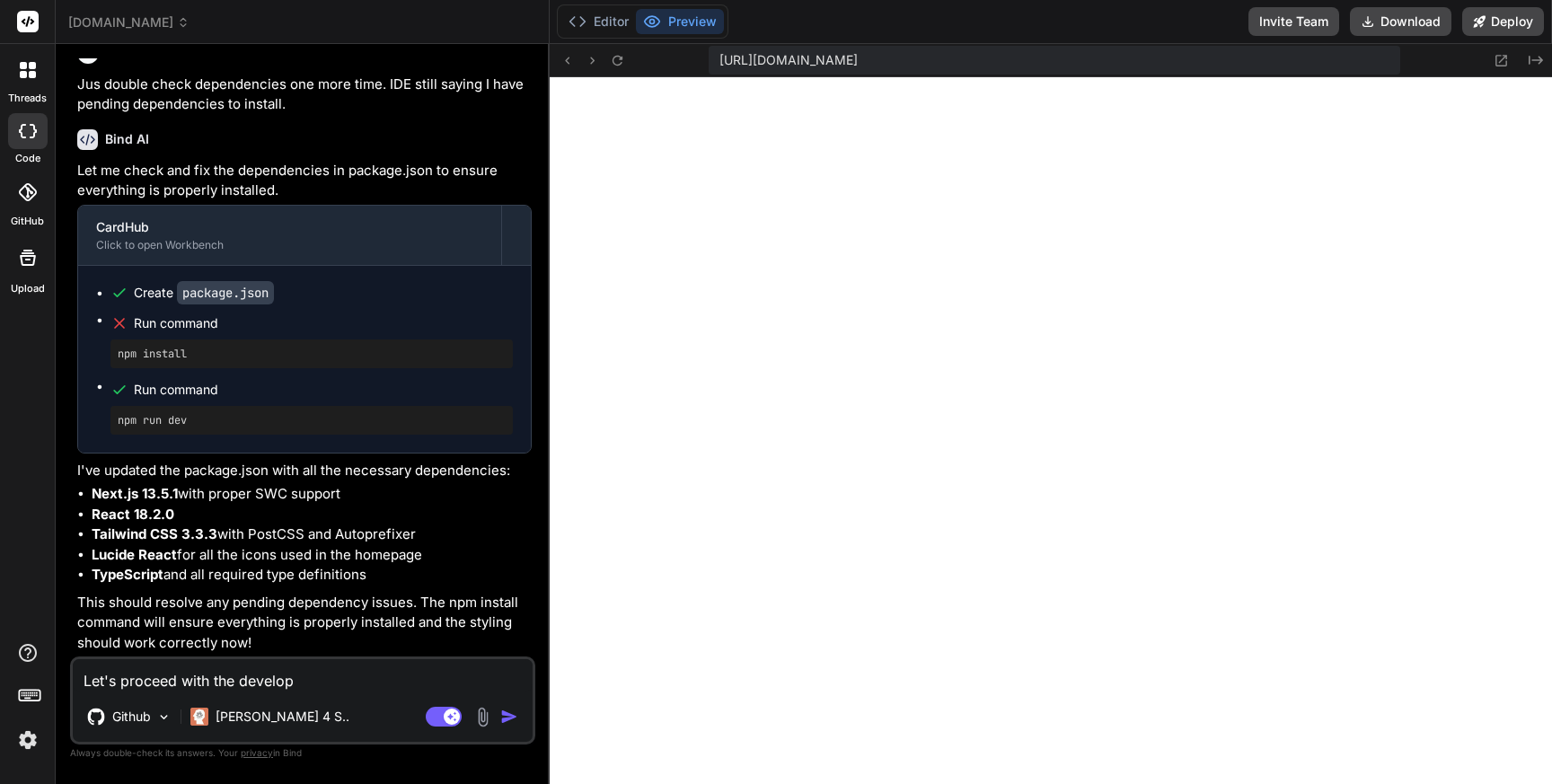
type textarea "Let's proceed with the developm"
type textarea "x"
type textarea "Let's proceed with the developme"
type textarea "x"
type textarea "Let's proceed with the developmen"
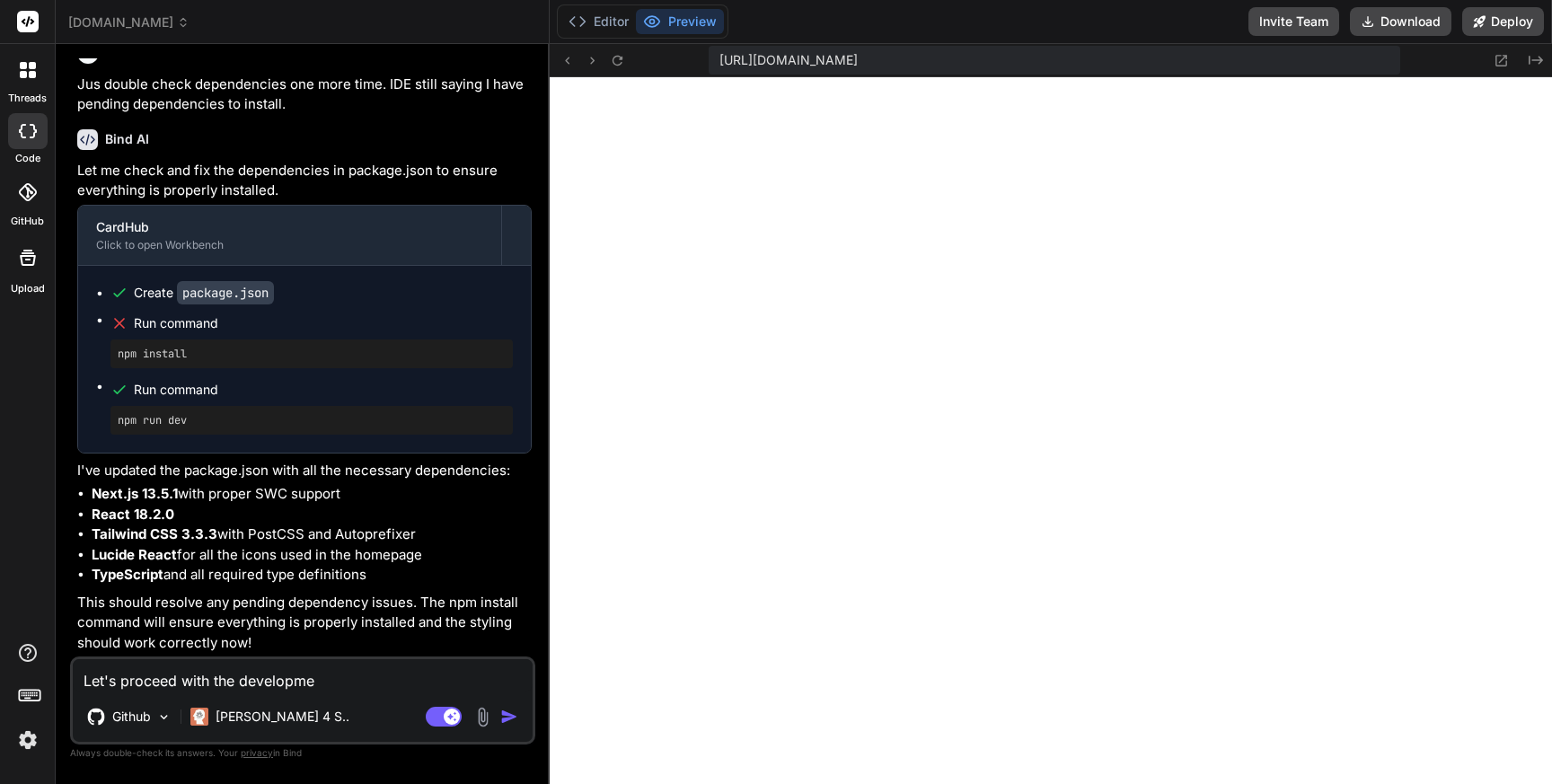
type textarea "x"
type textarea "Let's proceed with the development"
type textarea "x"
type textarea "Let's proceed with the development."
type textarea "x"
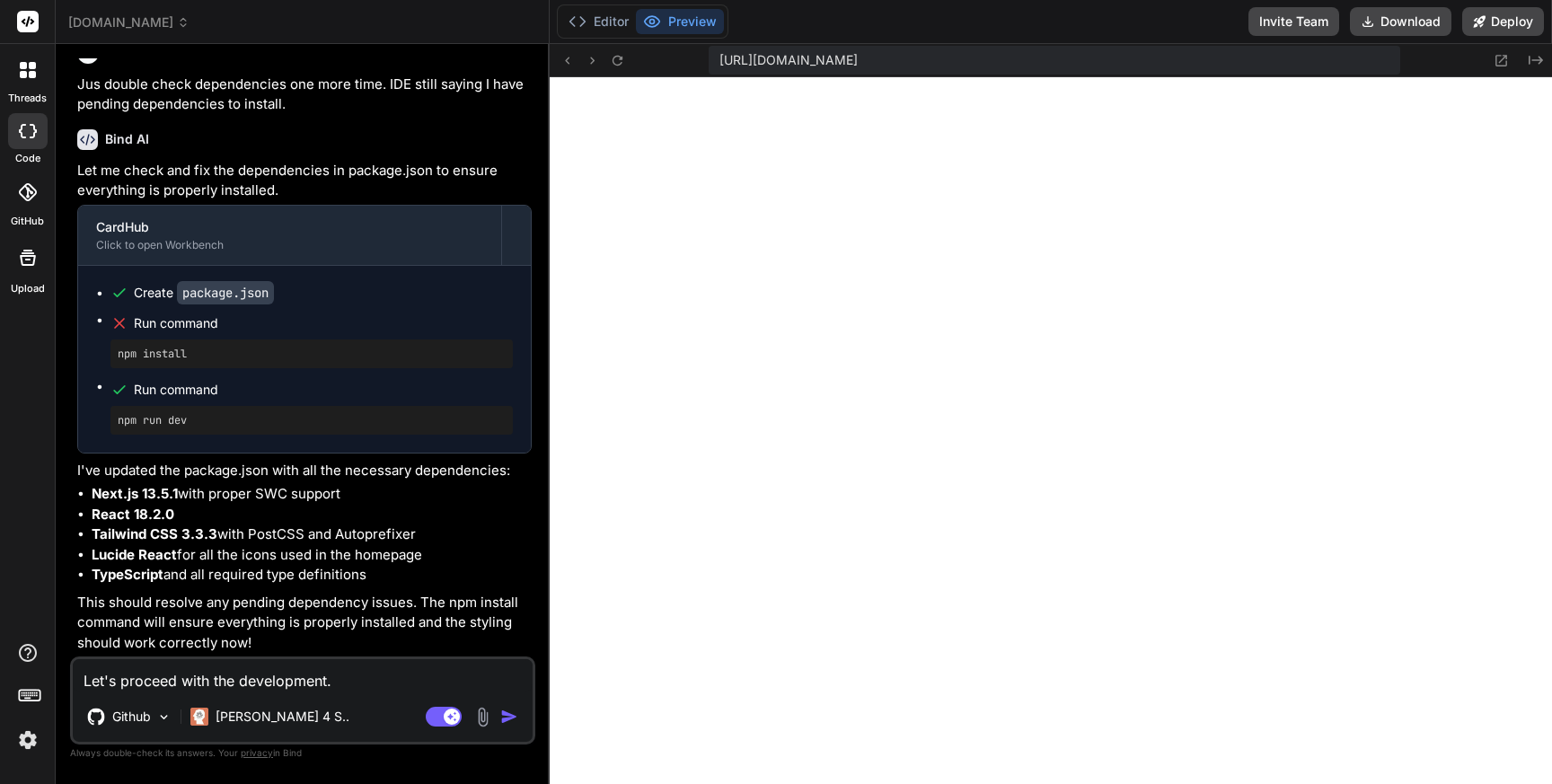
type textarea "Let's proceed with the development."
type textarea "x"
type textarea "Let's proceed with the development. W"
type textarea "x"
type textarea "Let's proceed with the development. Wh"
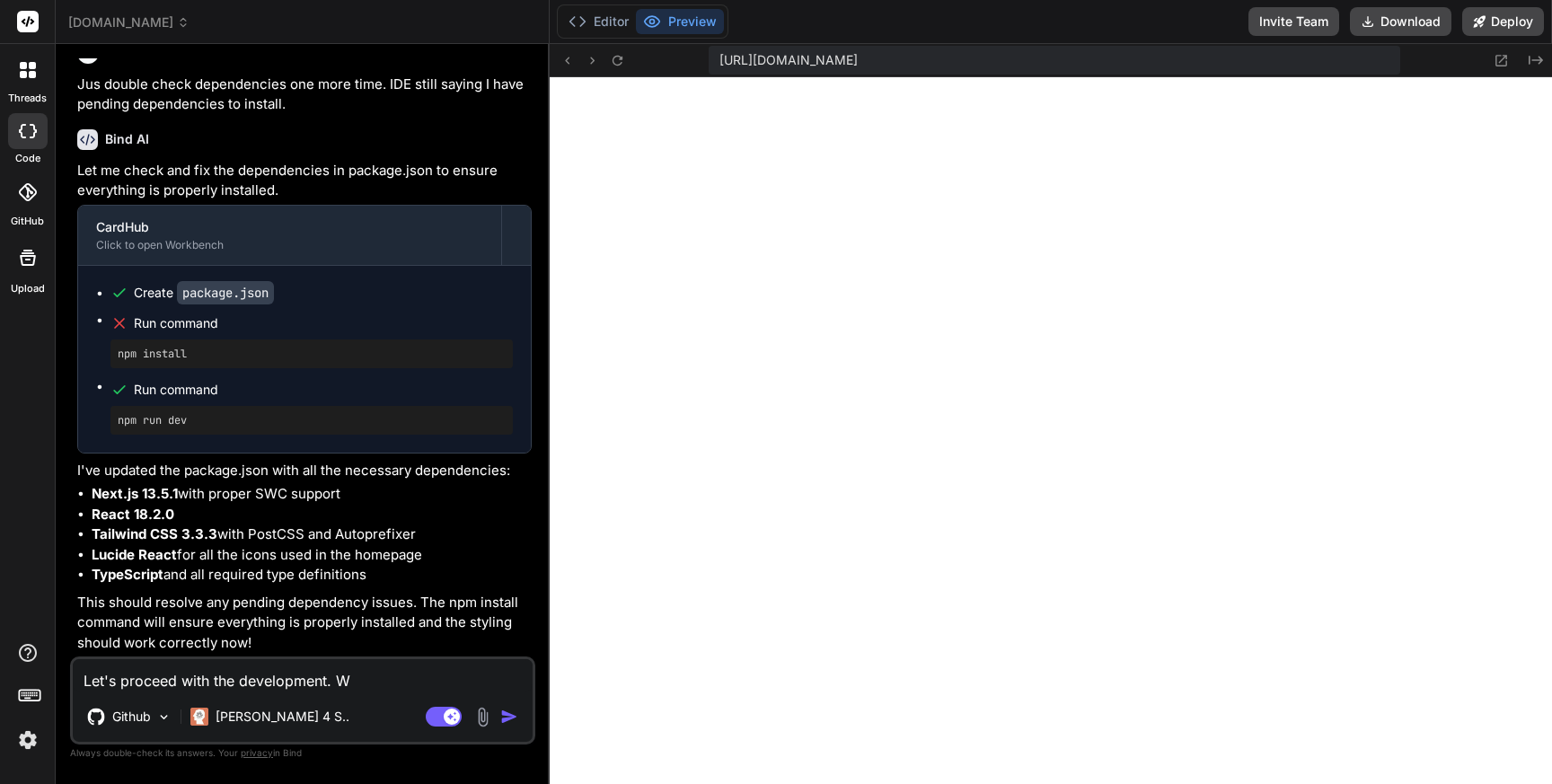
type textarea "x"
type textarea "Let's proceed with the development. Wha"
type textarea "x"
type textarea "Let's proceed with the development. What"
type textarea "x"
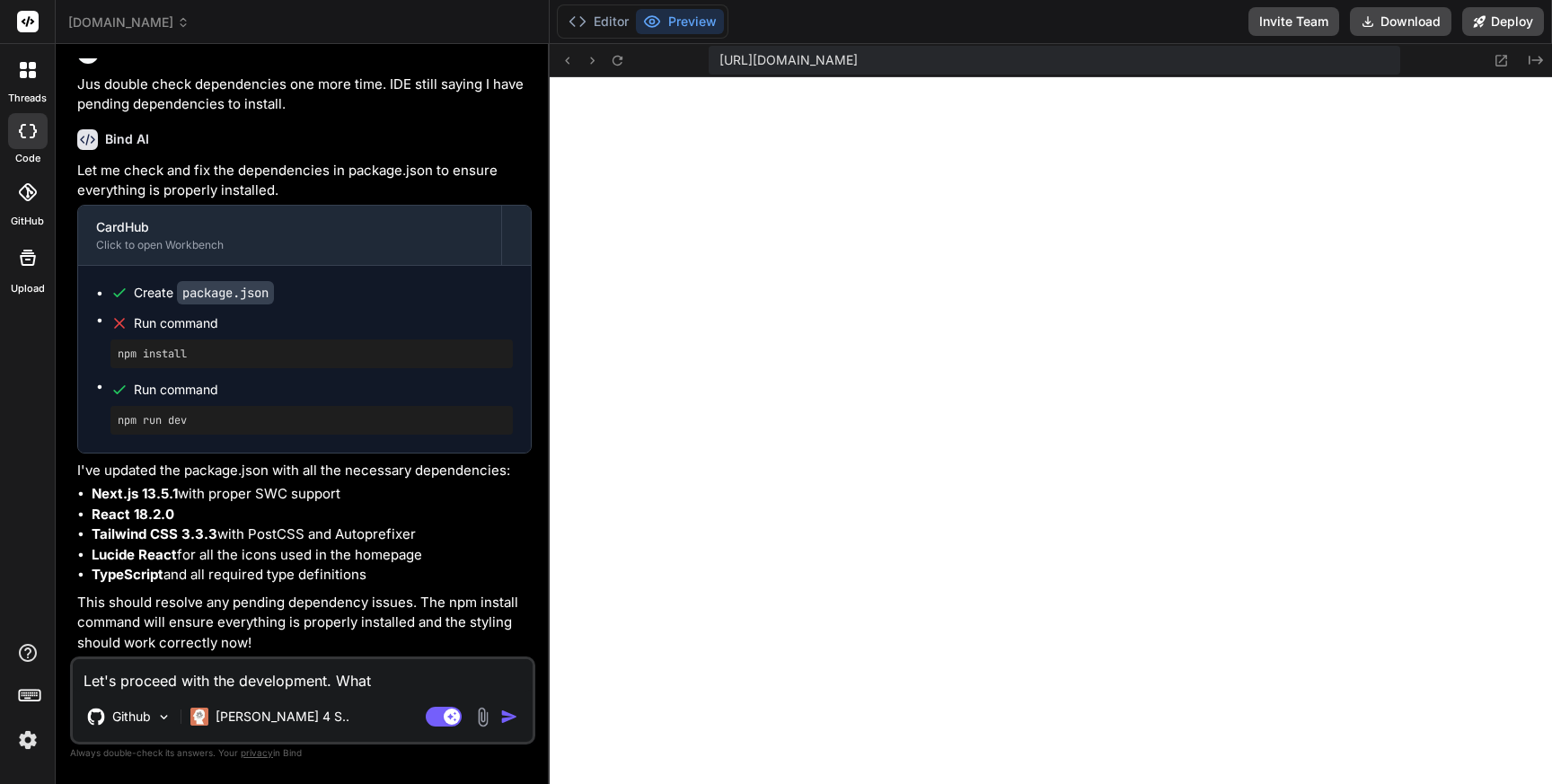
type textarea "Let's proceed with the development. What"
type textarea "x"
type textarea "Let's proceed with the development. What n"
type textarea "x"
type textarea "Let's proceed with the development. What ne"
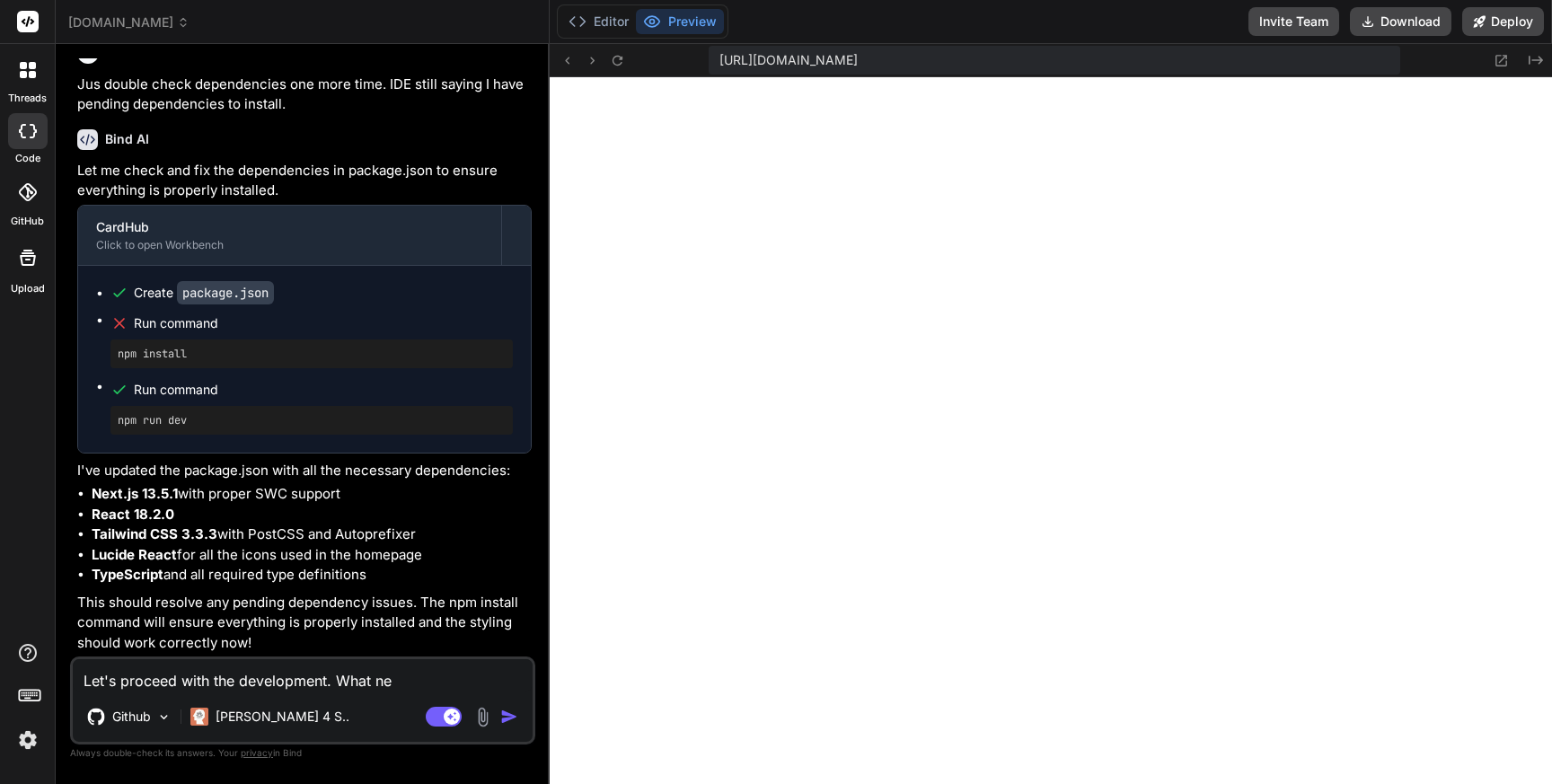
type textarea "x"
type textarea "Let's proceed with the development. What nex"
type textarea "x"
type textarea "Let's proceed with the development. What next"
type textarea "x"
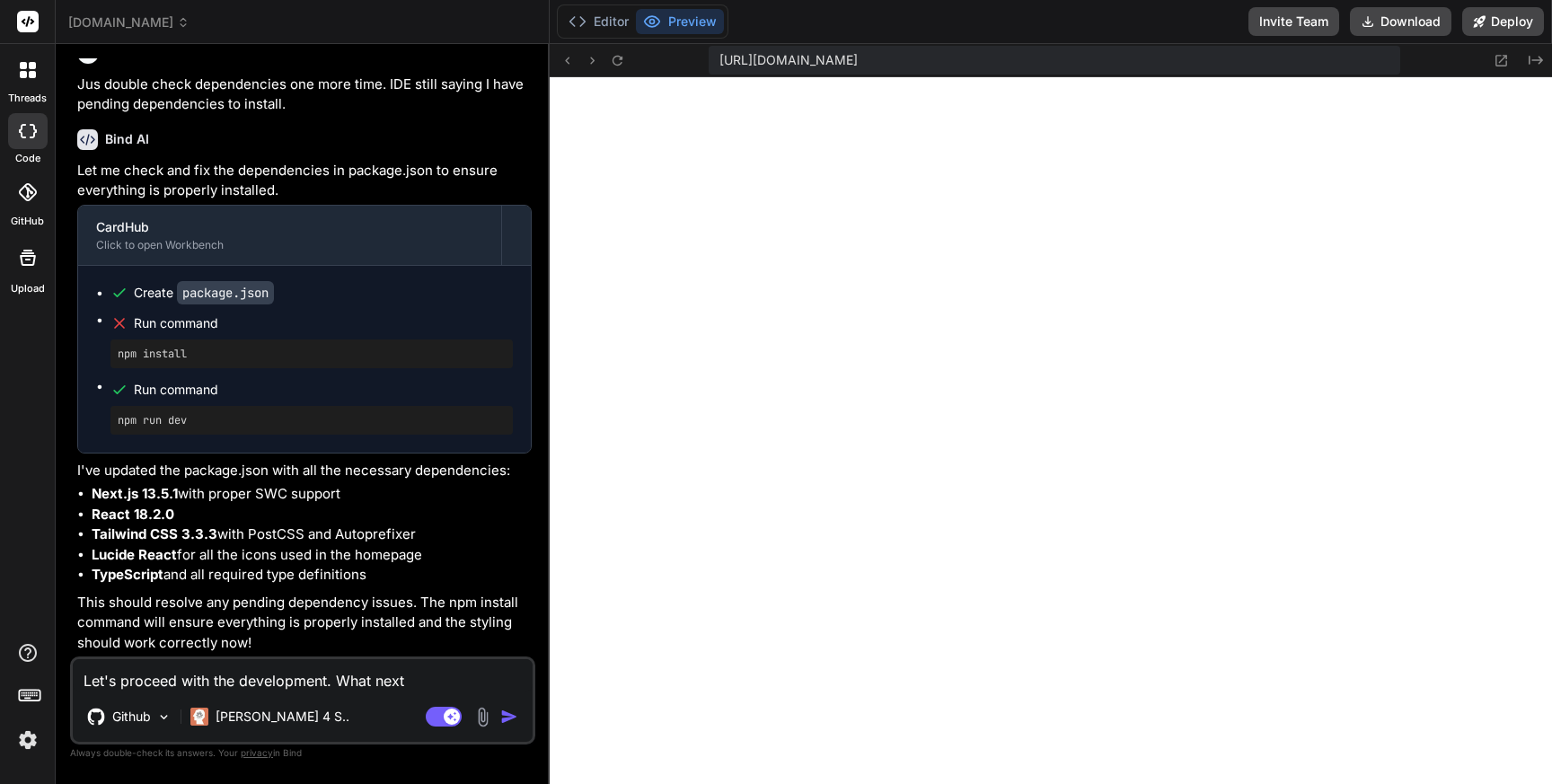
type textarea "Let's proceed with the development. What next?"
type textarea "x"
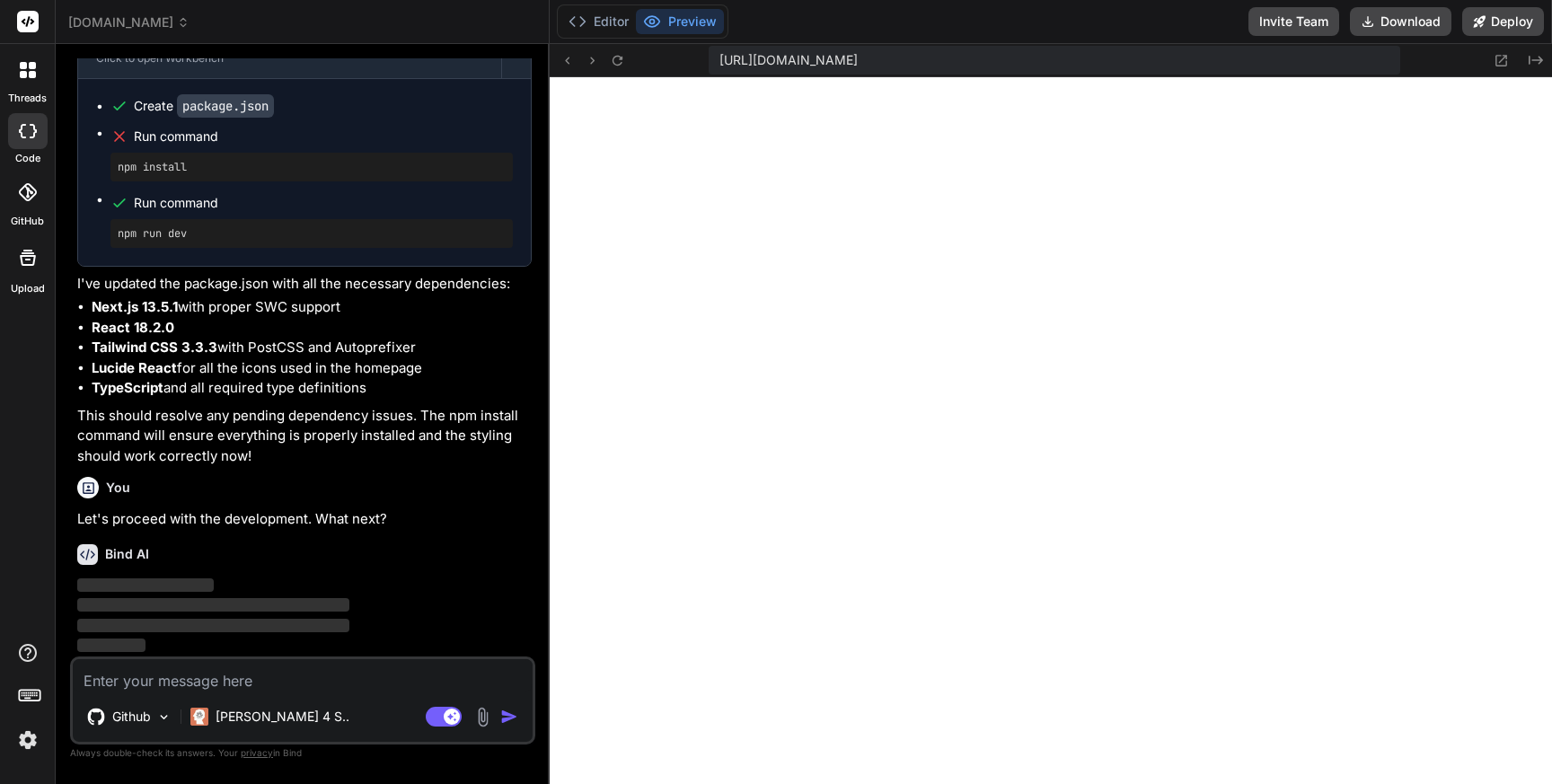
scroll to position [4067, 0]
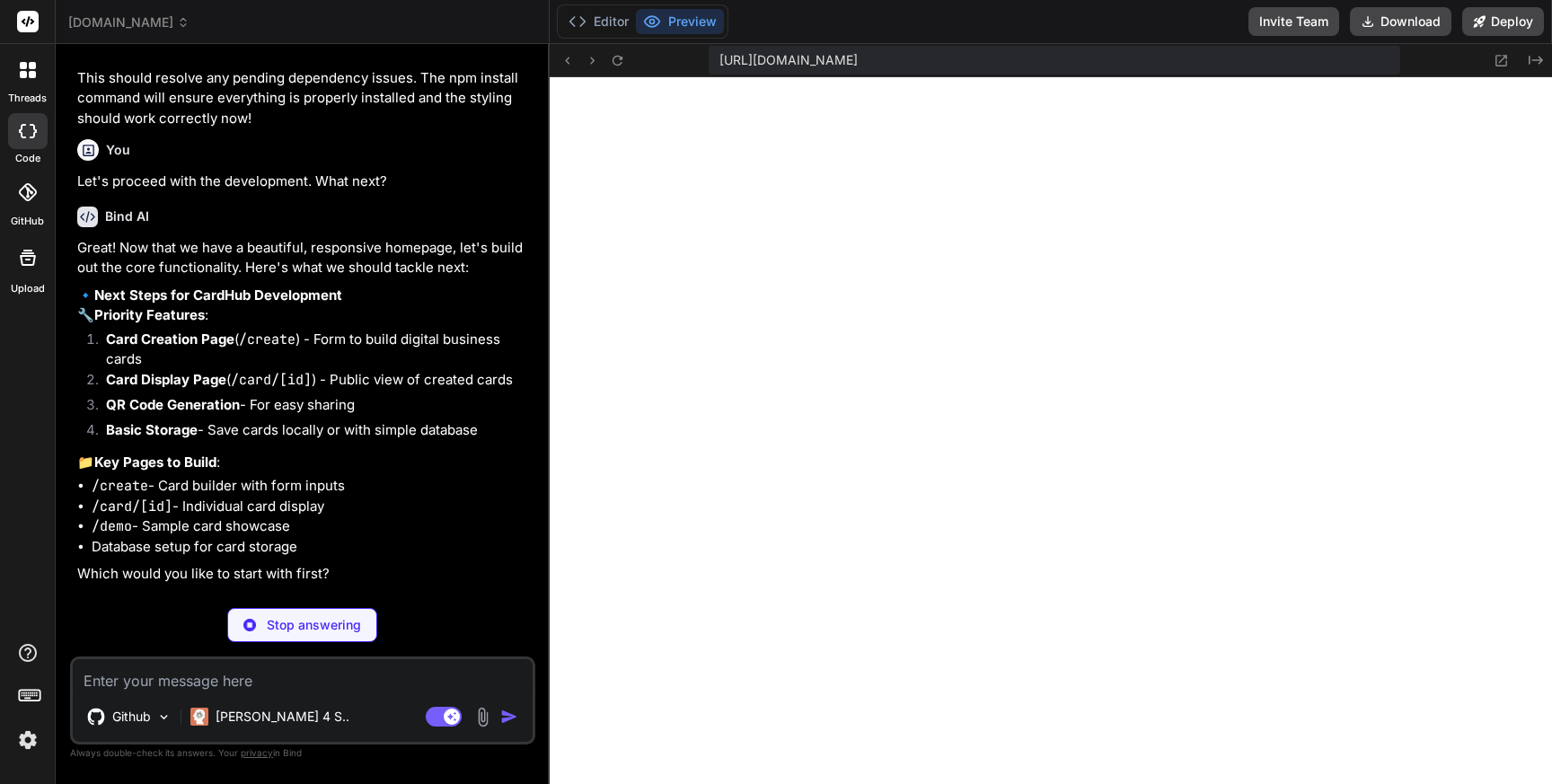
type textarea "x"
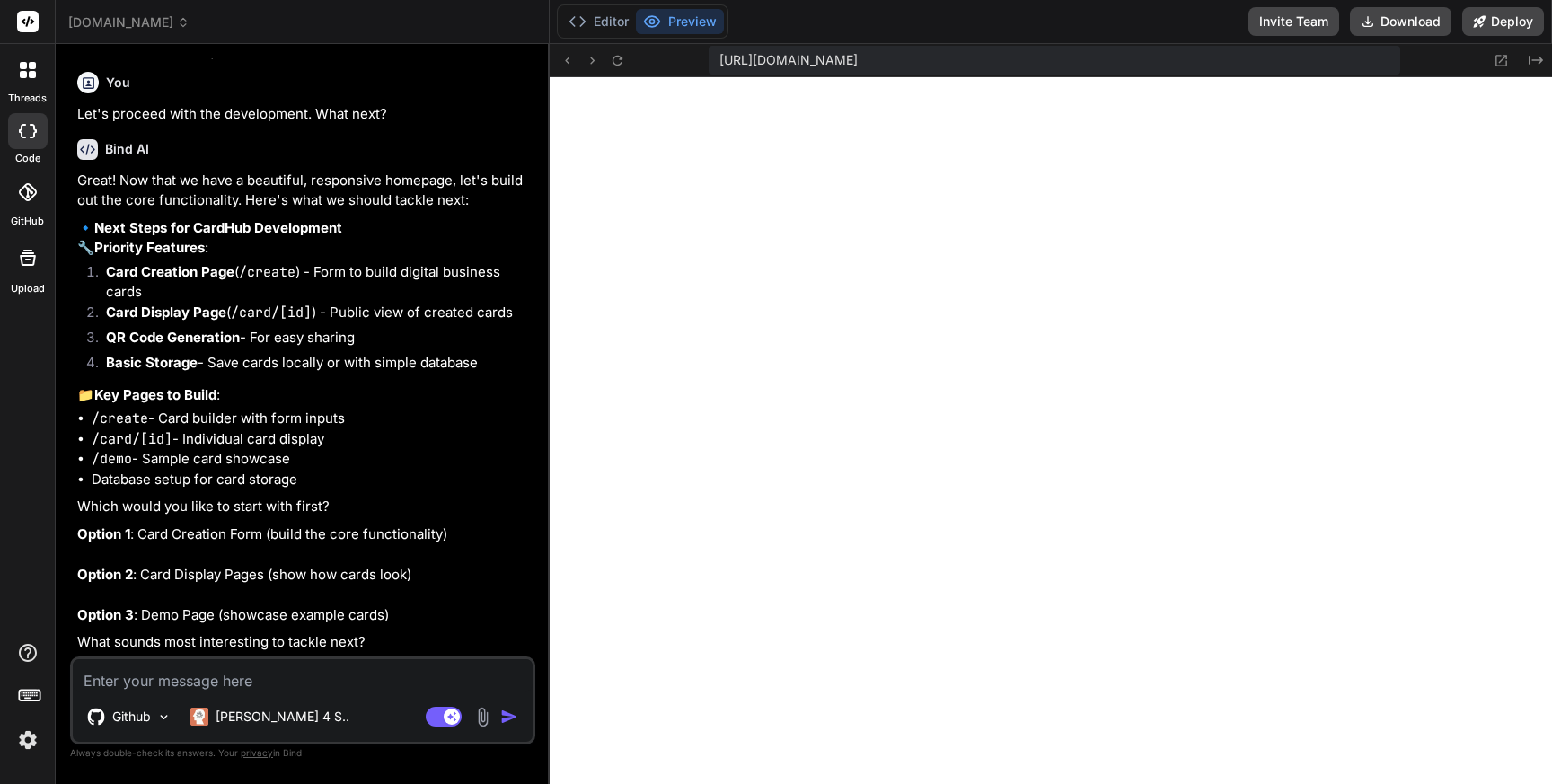
scroll to position [4492, 0]
type textarea "H"
type textarea "x"
type textarea "Ho"
type textarea "x"
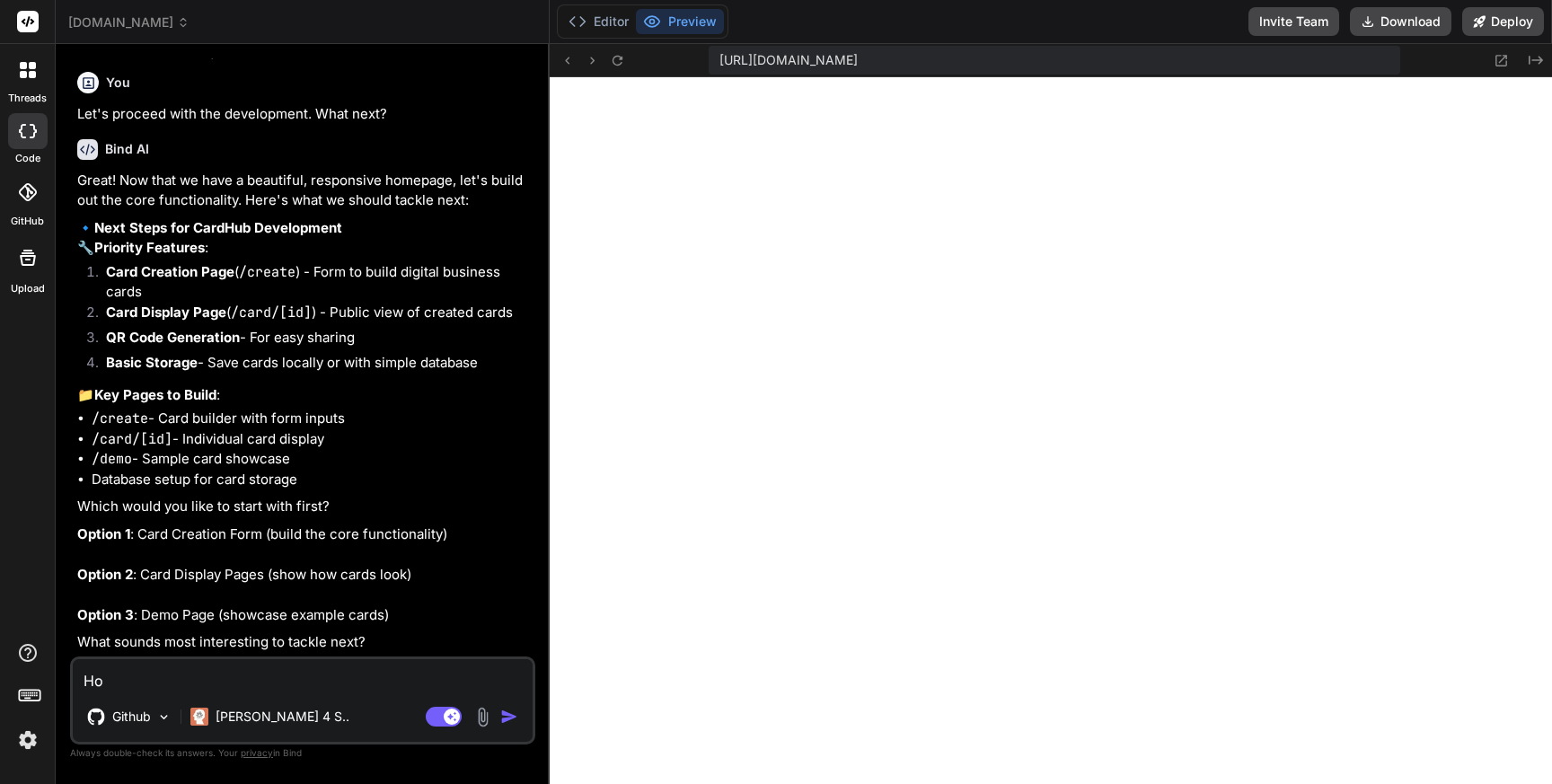
type textarea "How"
type textarea "x"
type textarea "How"
type textarea "x"
type textarea "How a"
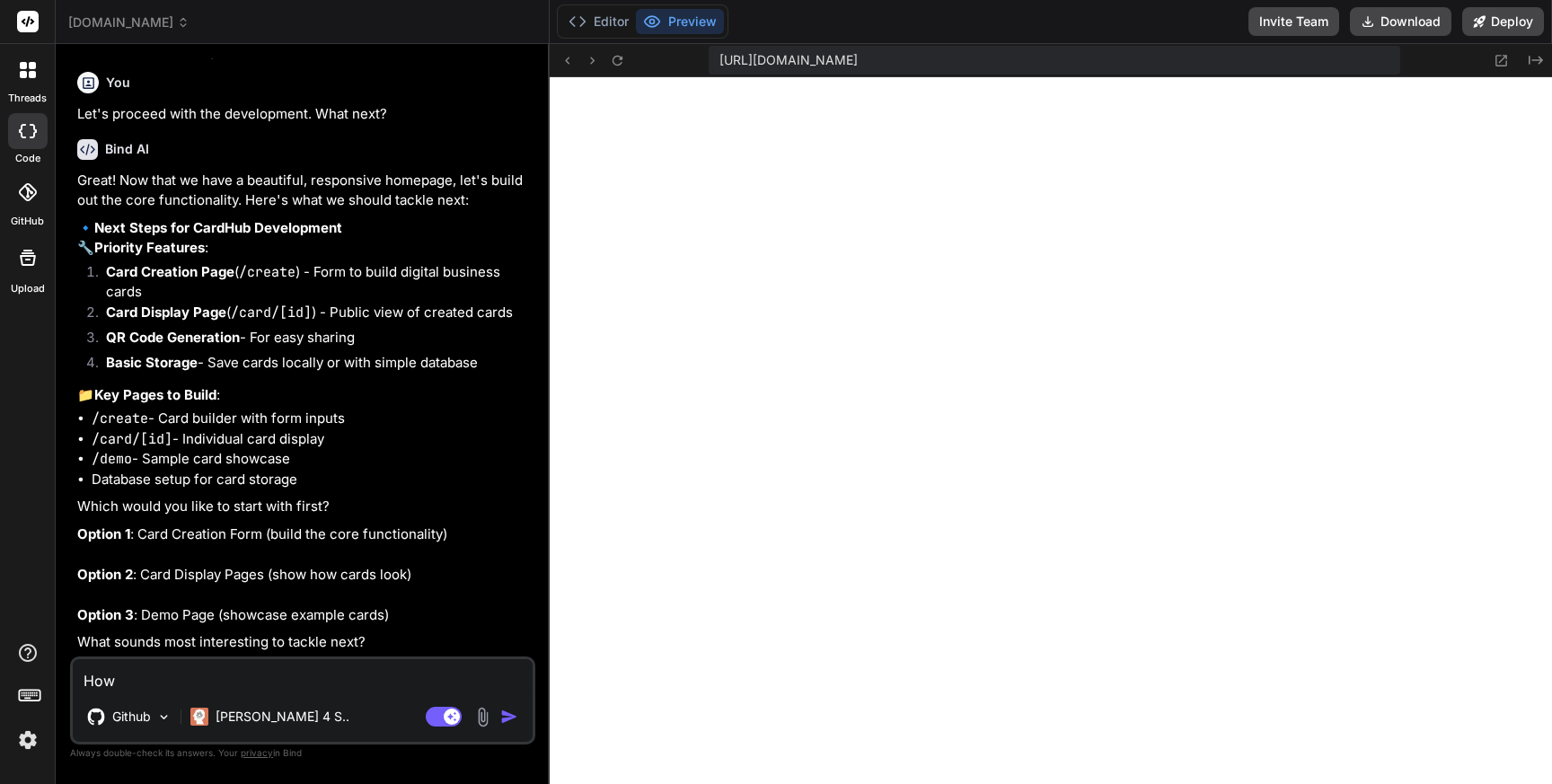
type textarea "x"
type textarea "How ab"
type textarea "x"
type textarea "How abo"
type textarea "x"
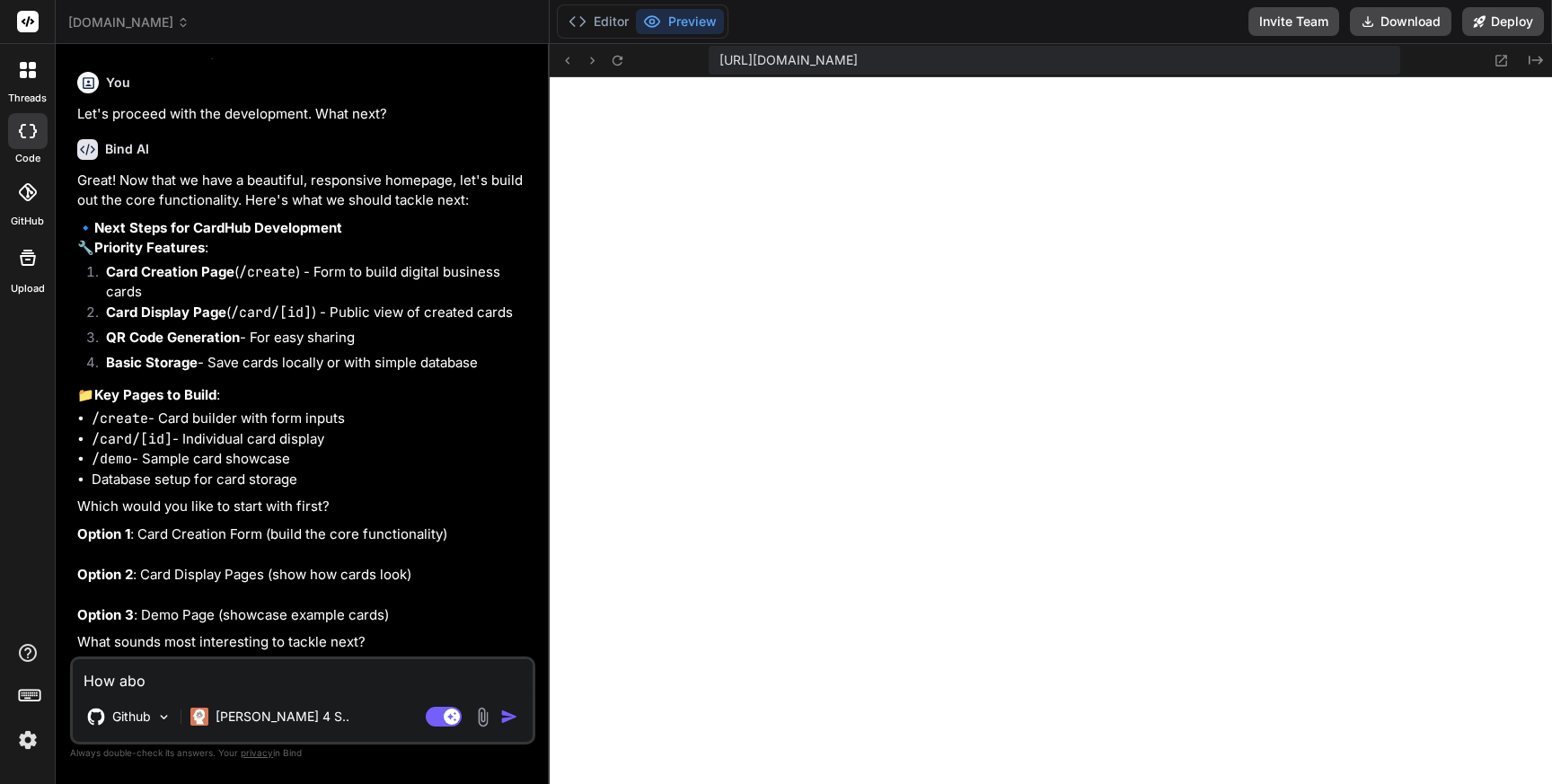
type textarea "How abou"
type textarea "x"
type textarea "How about"
type textarea "x"
type textarea "How about"
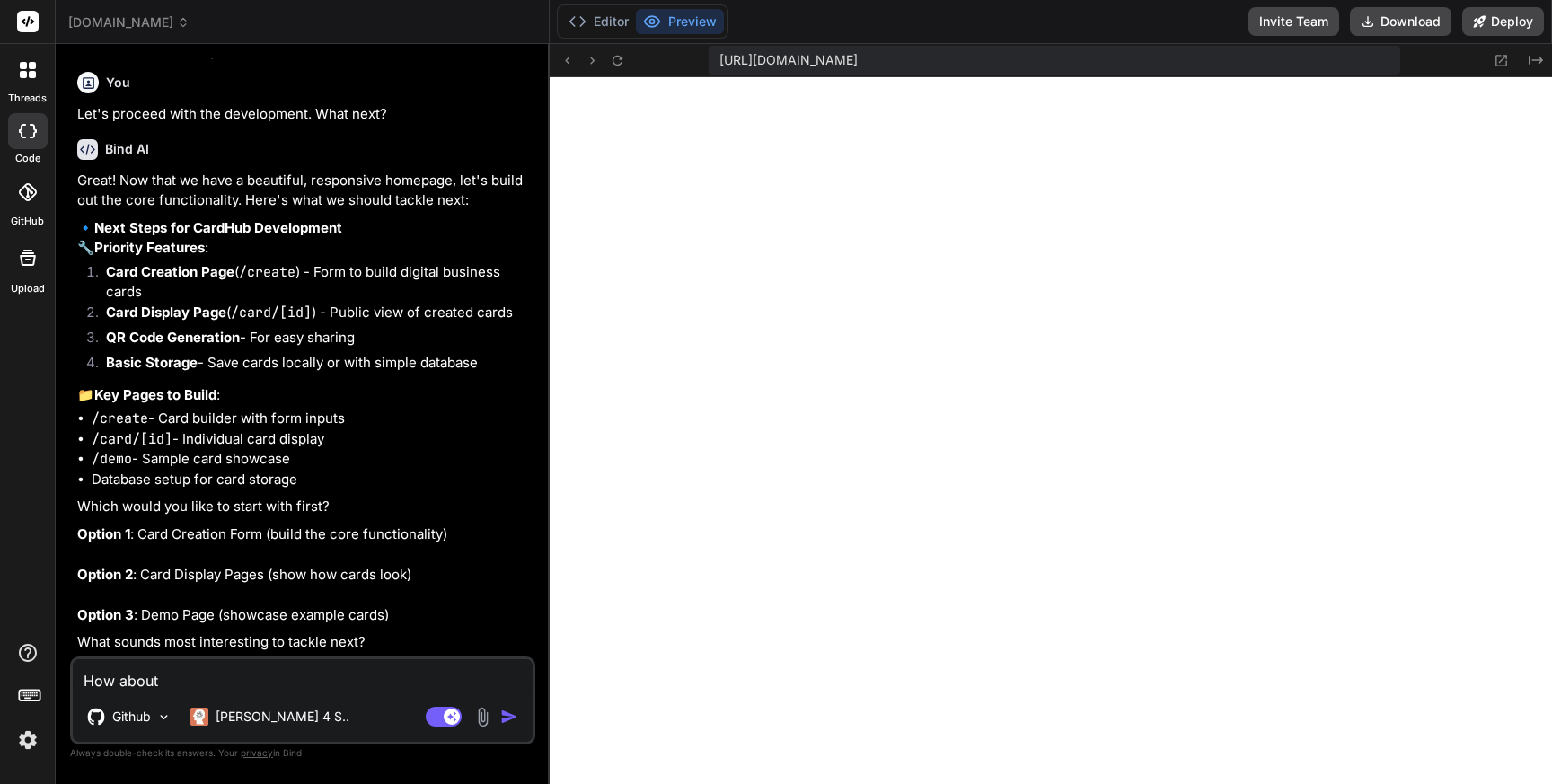
type textarea "x"
type textarea "How about d"
type textarea "x"
type textarea "How about da"
type textarea "x"
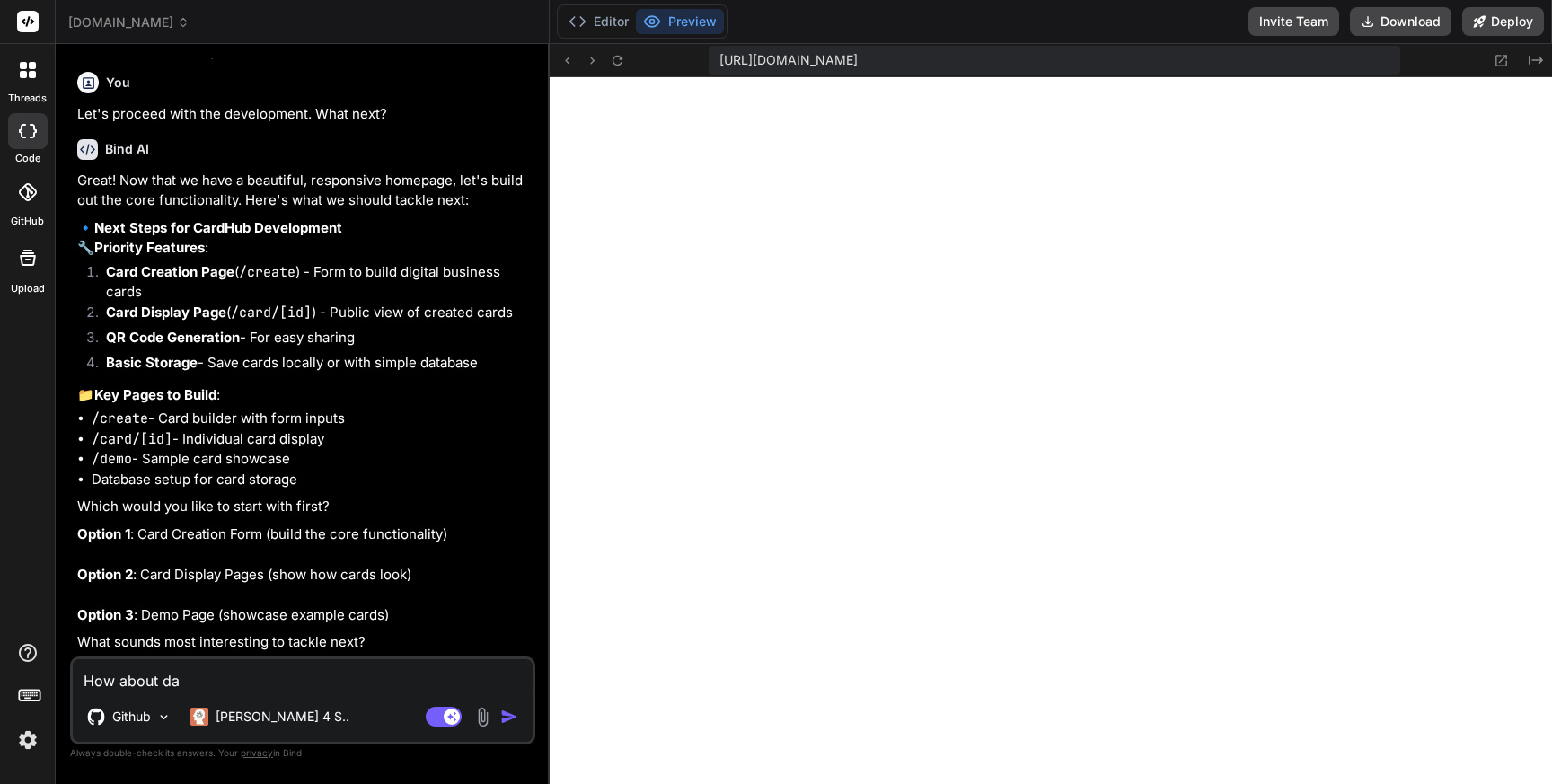
type textarea "How about dat"
type textarea "x"
type textarea "How about data"
type textarea "x"
type textarea "How about datab"
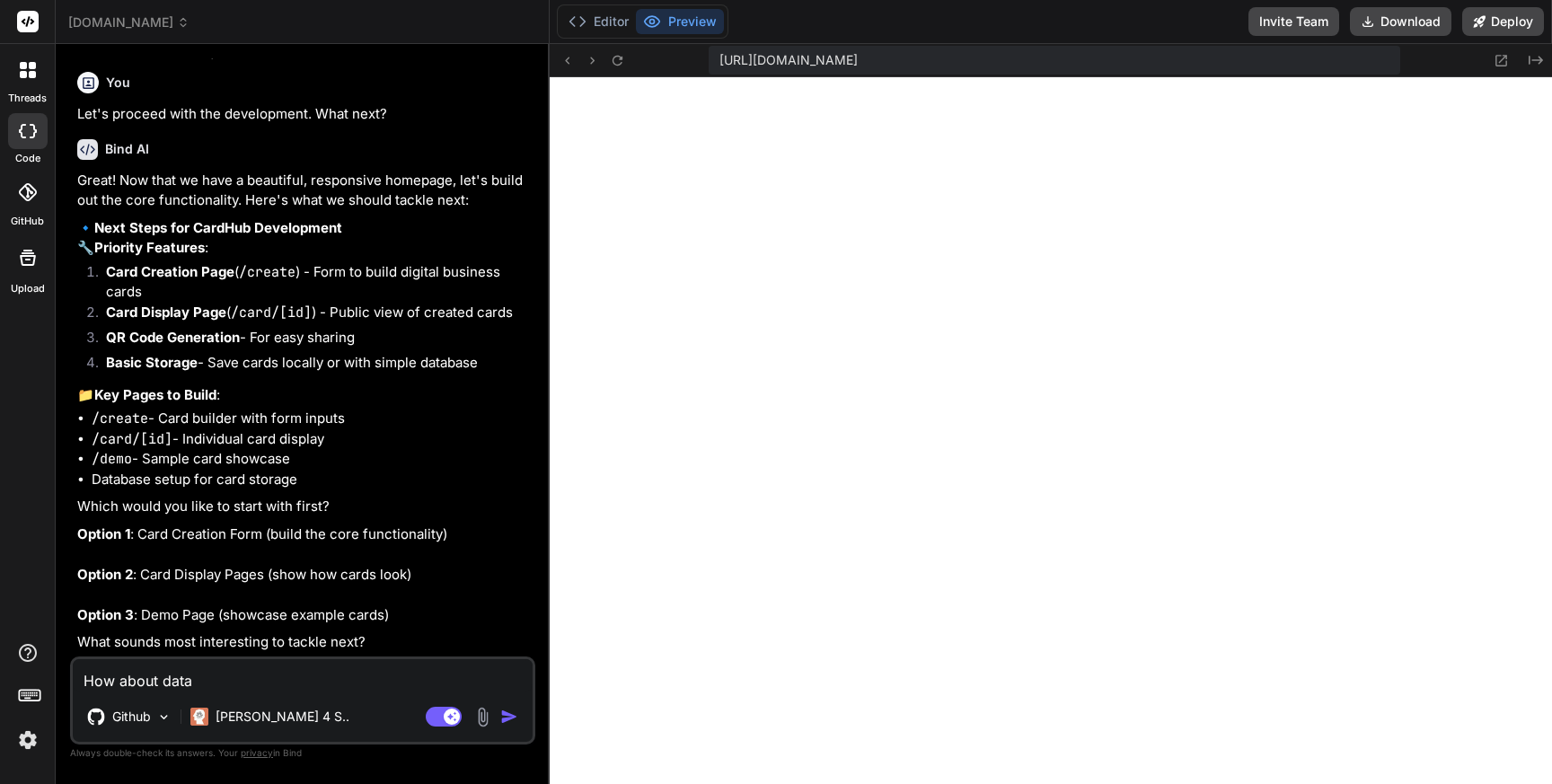
type textarea "x"
type textarea "How about databa"
type textarea "x"
type textarea "How about databas"
type textarea "x"
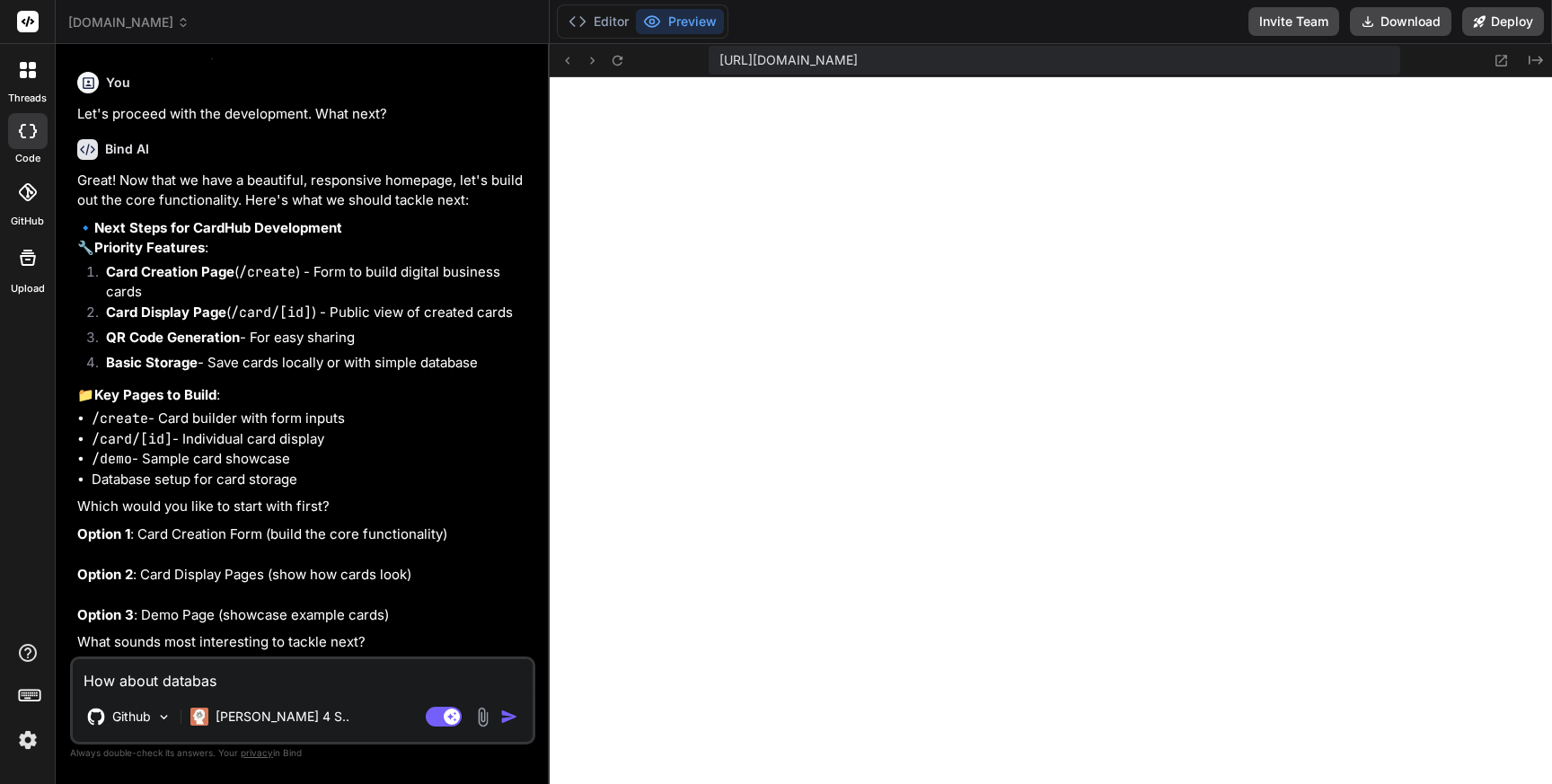
type textarea "How about database"
type textarea "x"
type textarea "How about database"
type textarea "x"
type textarea "How about database f"
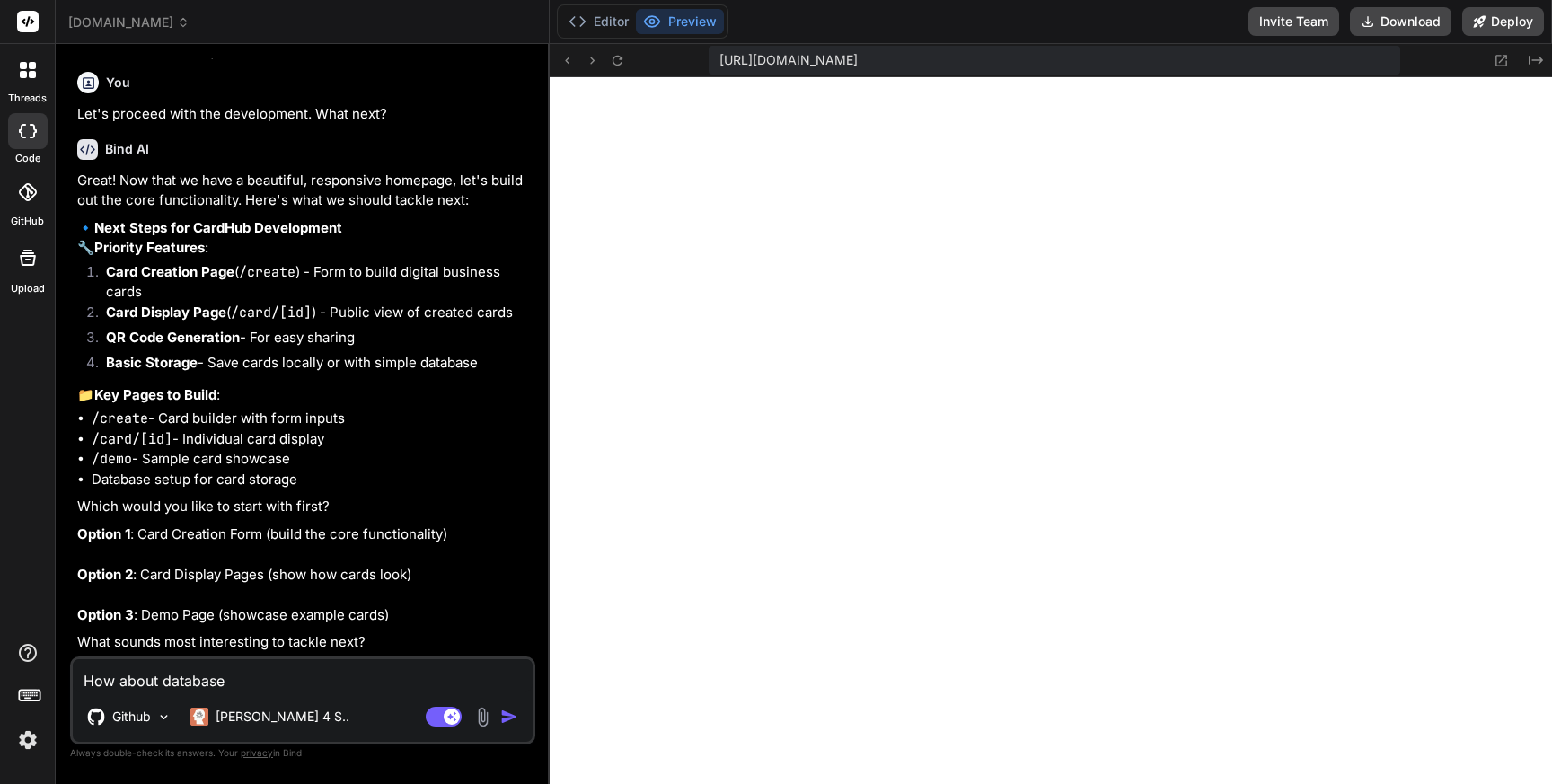
type textarea "x"
type textarea "How about database fi"
type textarea "x"
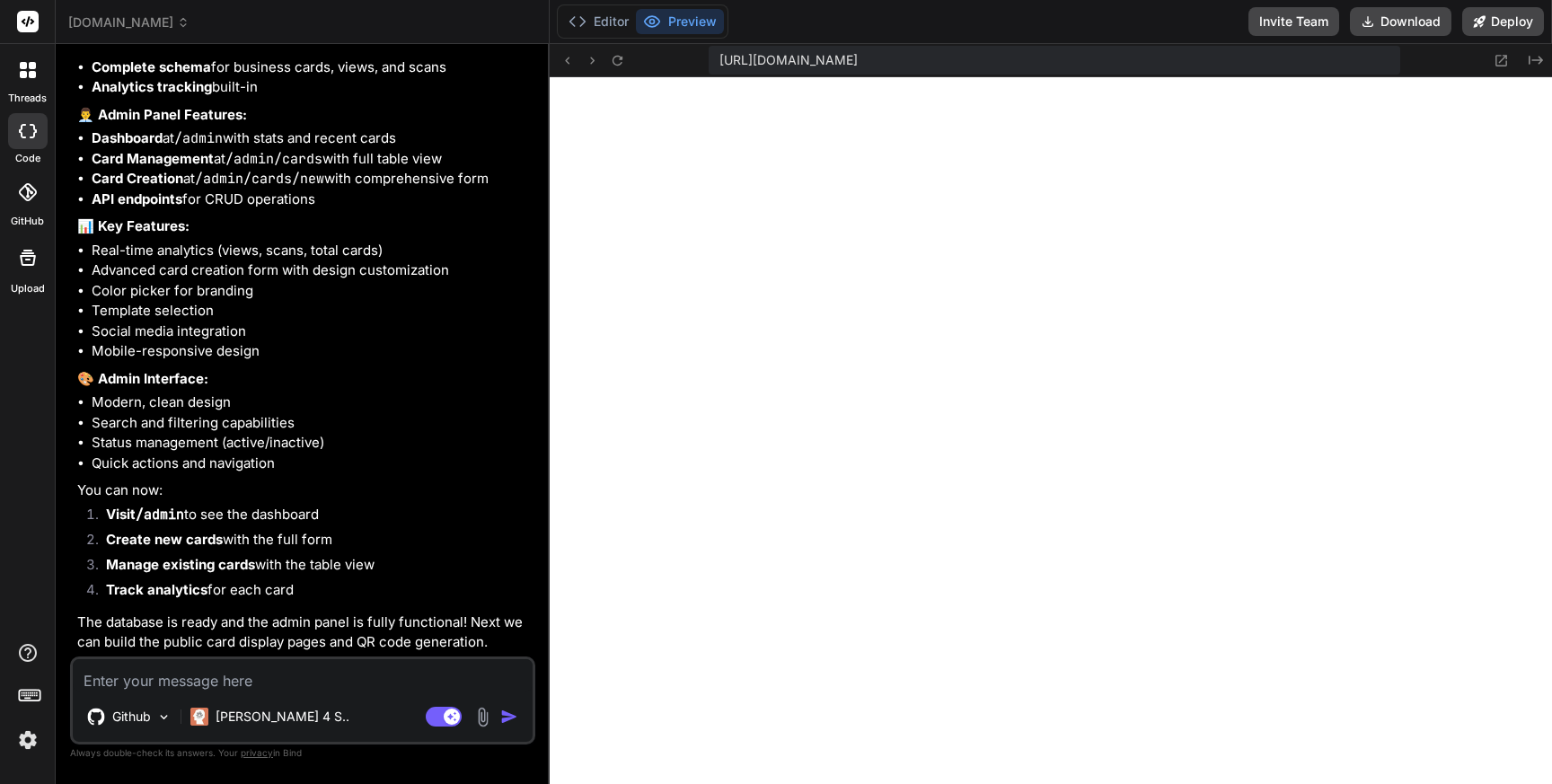
scroll to position [6341, 0]
click at [858, 59] on span "[URL][DOMAIN_NAME]" at bounding box center [789, 60] width 138 height 18
click at [858, 64] on span "[URL][DOMAIN_NAME]" at bounding box center [789, 60] width 138 height 18
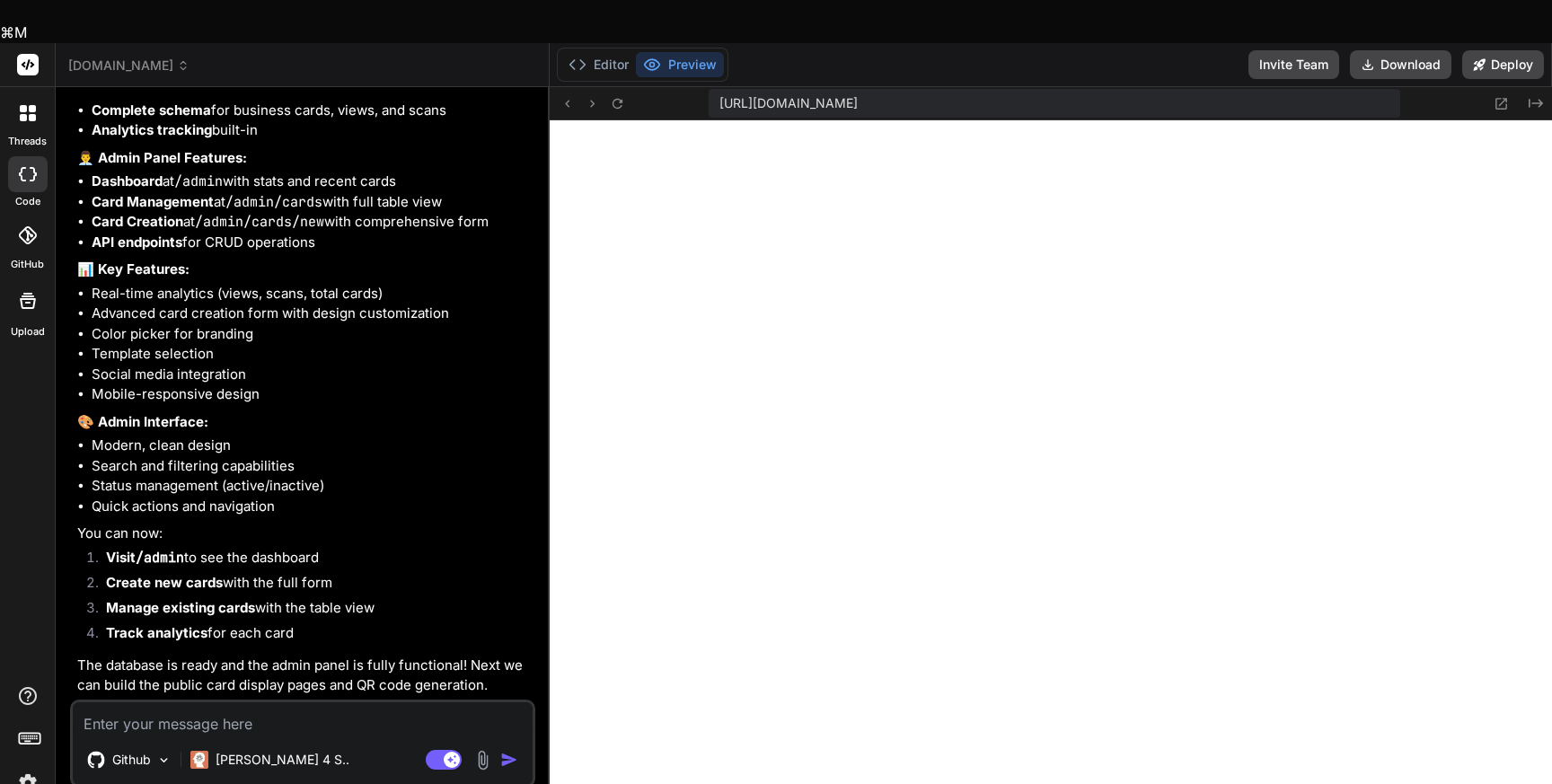
click at [858, 95] on span "[URL][DOMAIN_NAME]" at bounding box center [789, 103] width 138 height 18
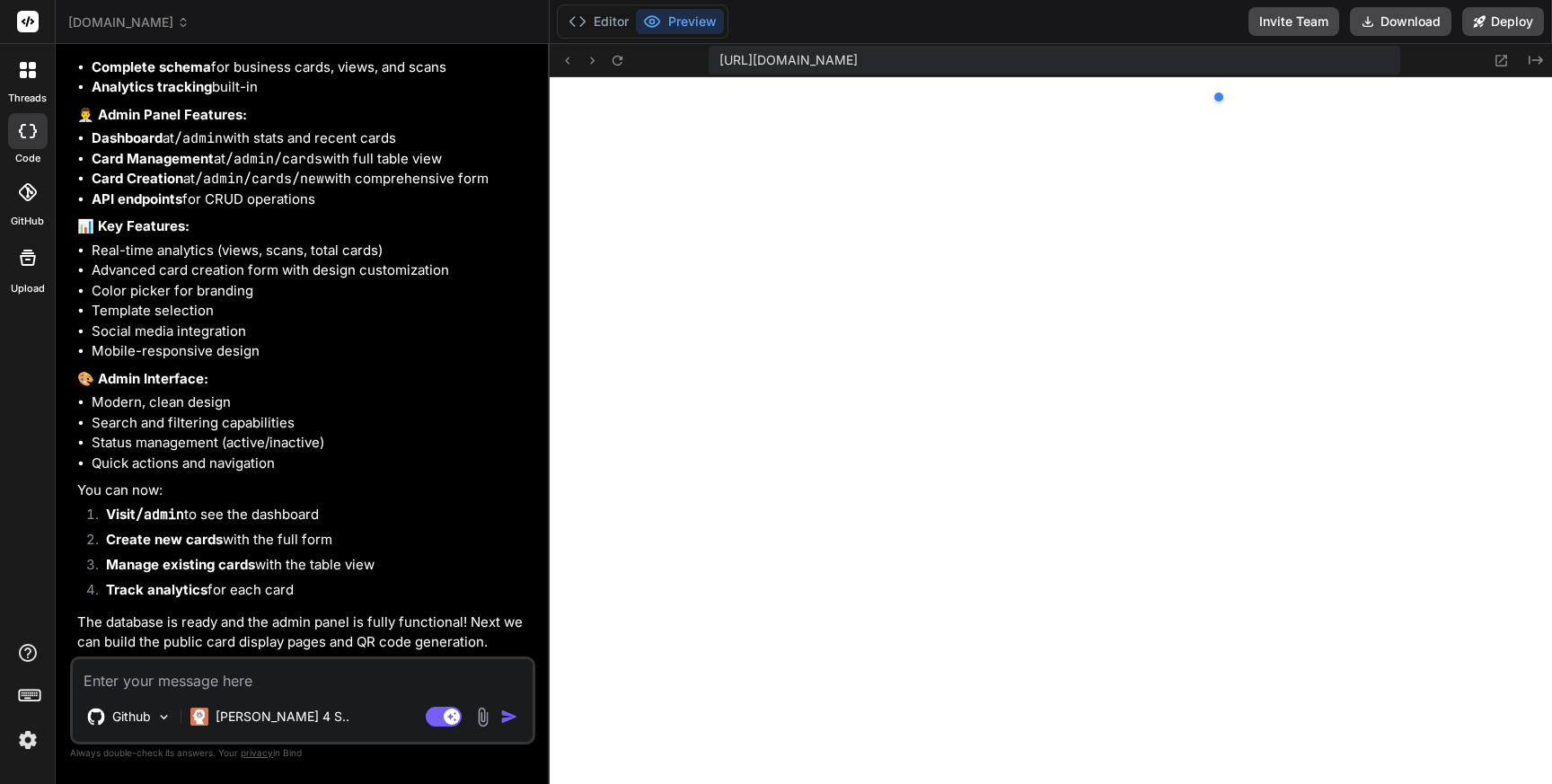
scroll to position [8857, 0]
click at [232, 676] on textarea at bounding box center [303, 675] width 460 height 32
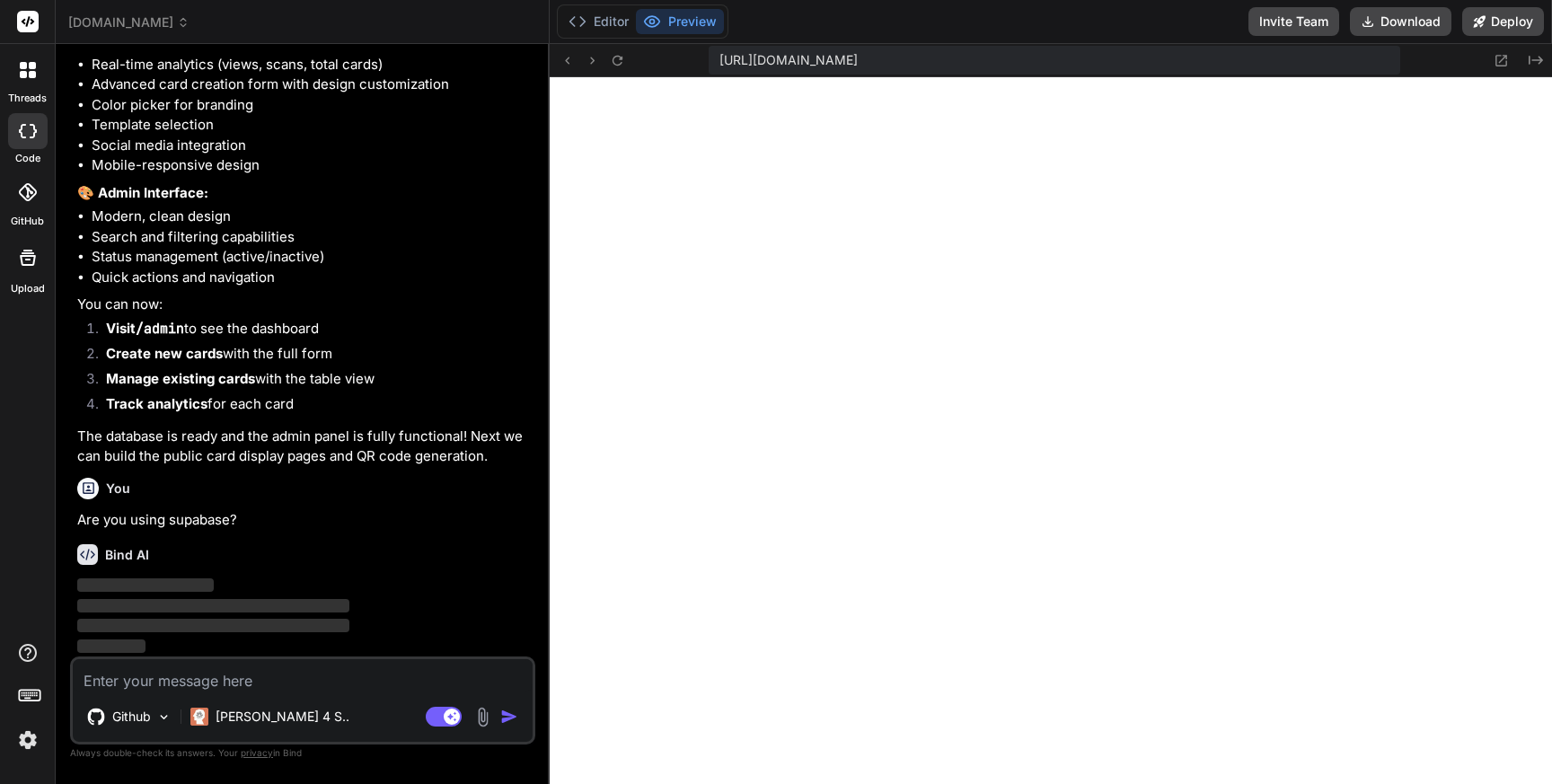
scroll to position [6526, 0]
click at [858, 61] on span "[URL][DOMAIN_NAME]" at bounding box center [789, 60] width 138 height 18
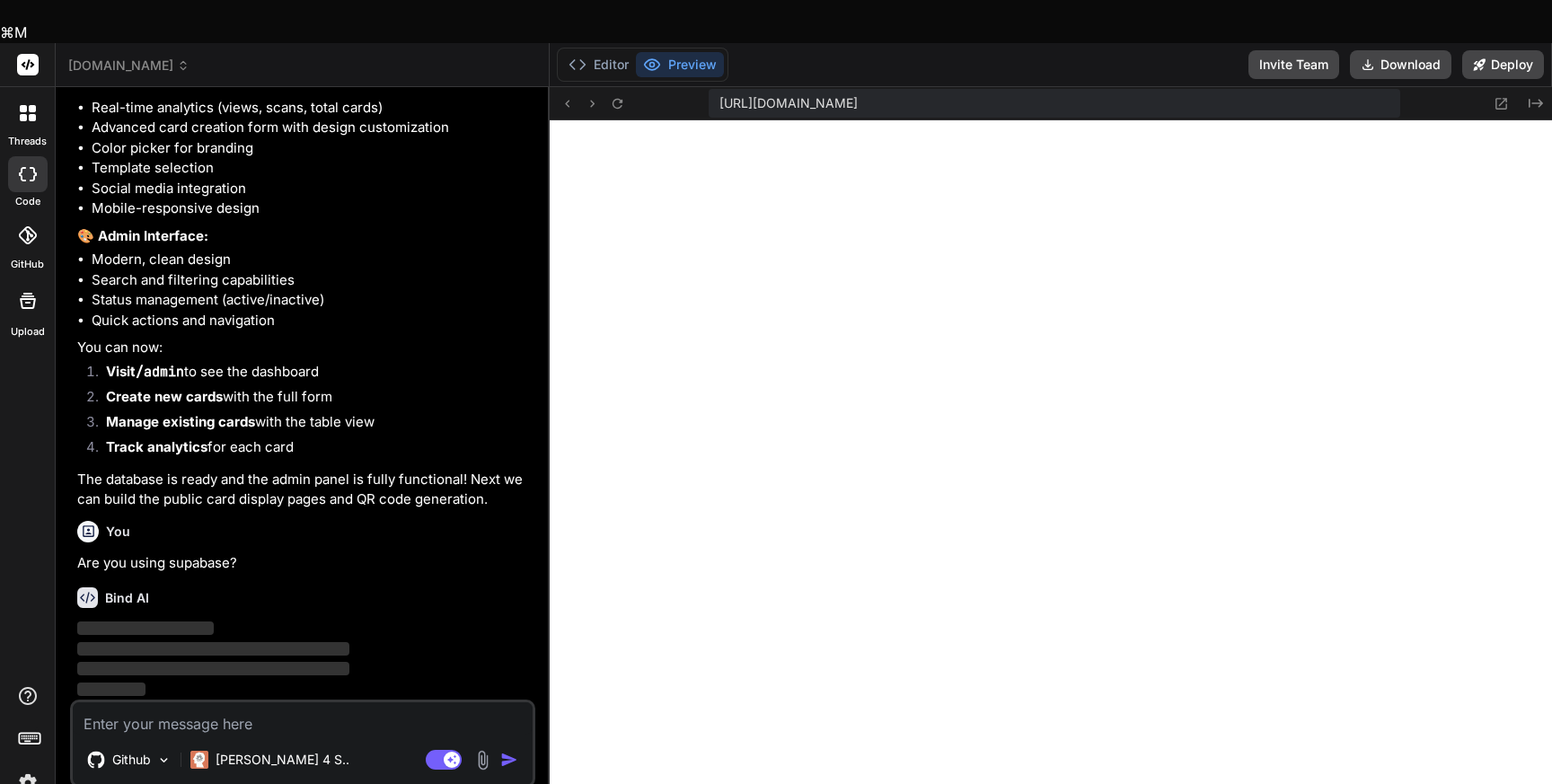
click at [858, 95] on span "[URL][DOMAIN_NAME]" at bounding box center [789, 103] width 138 height 18
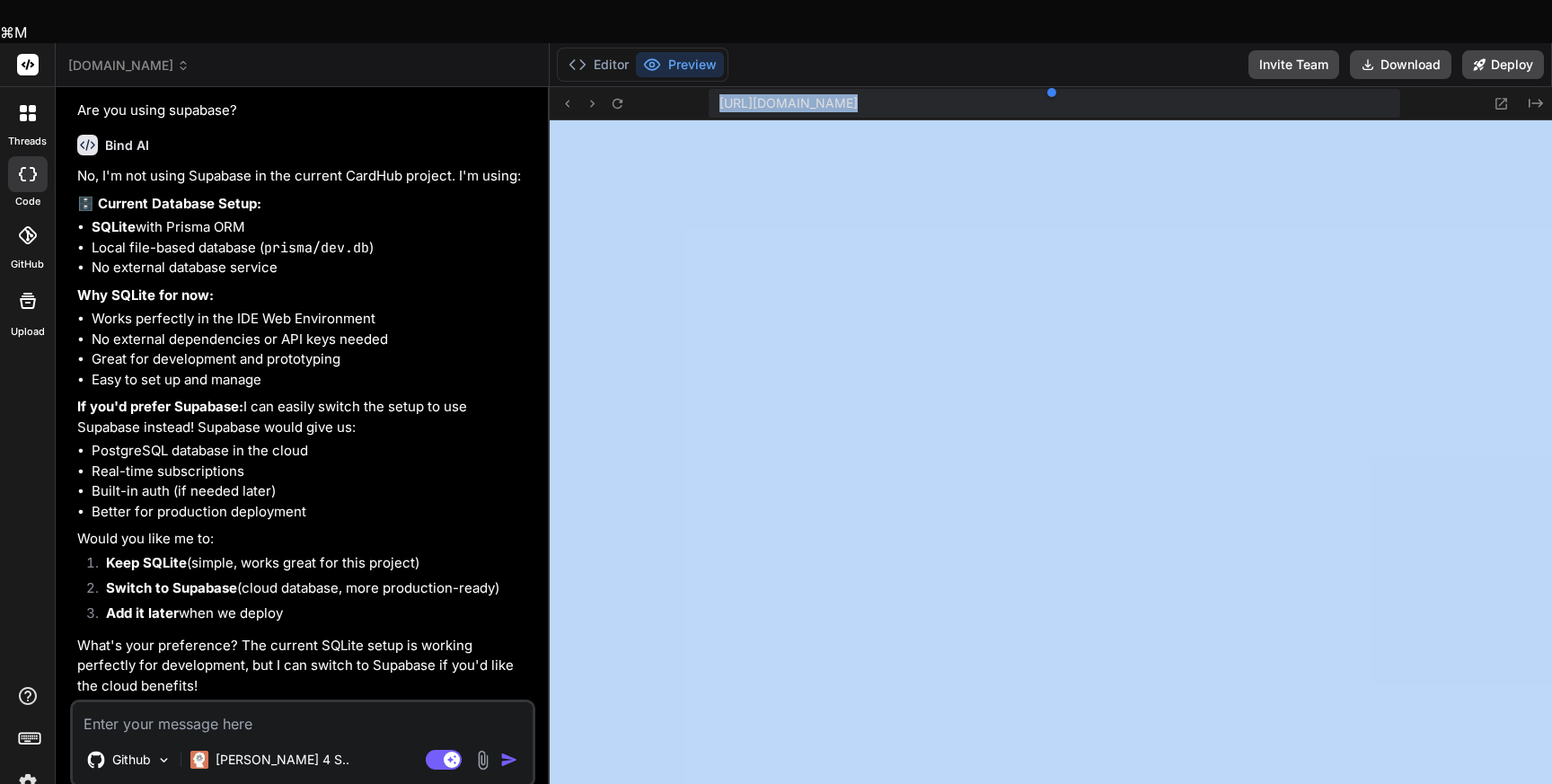
scroll to position [7000, 0]
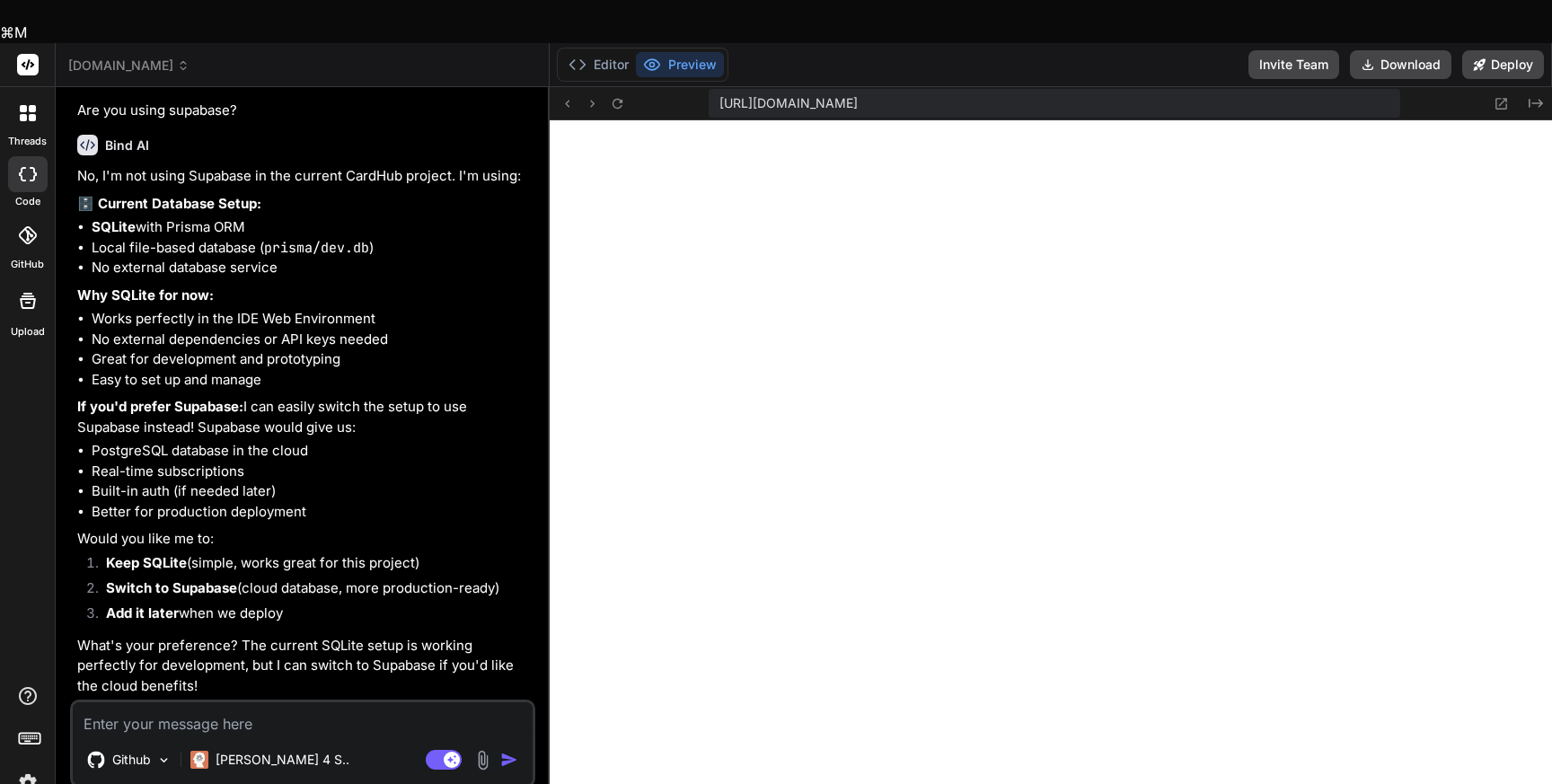
click at [155, 703] on textarea at bounding box center [303, 719] width 460 height 32
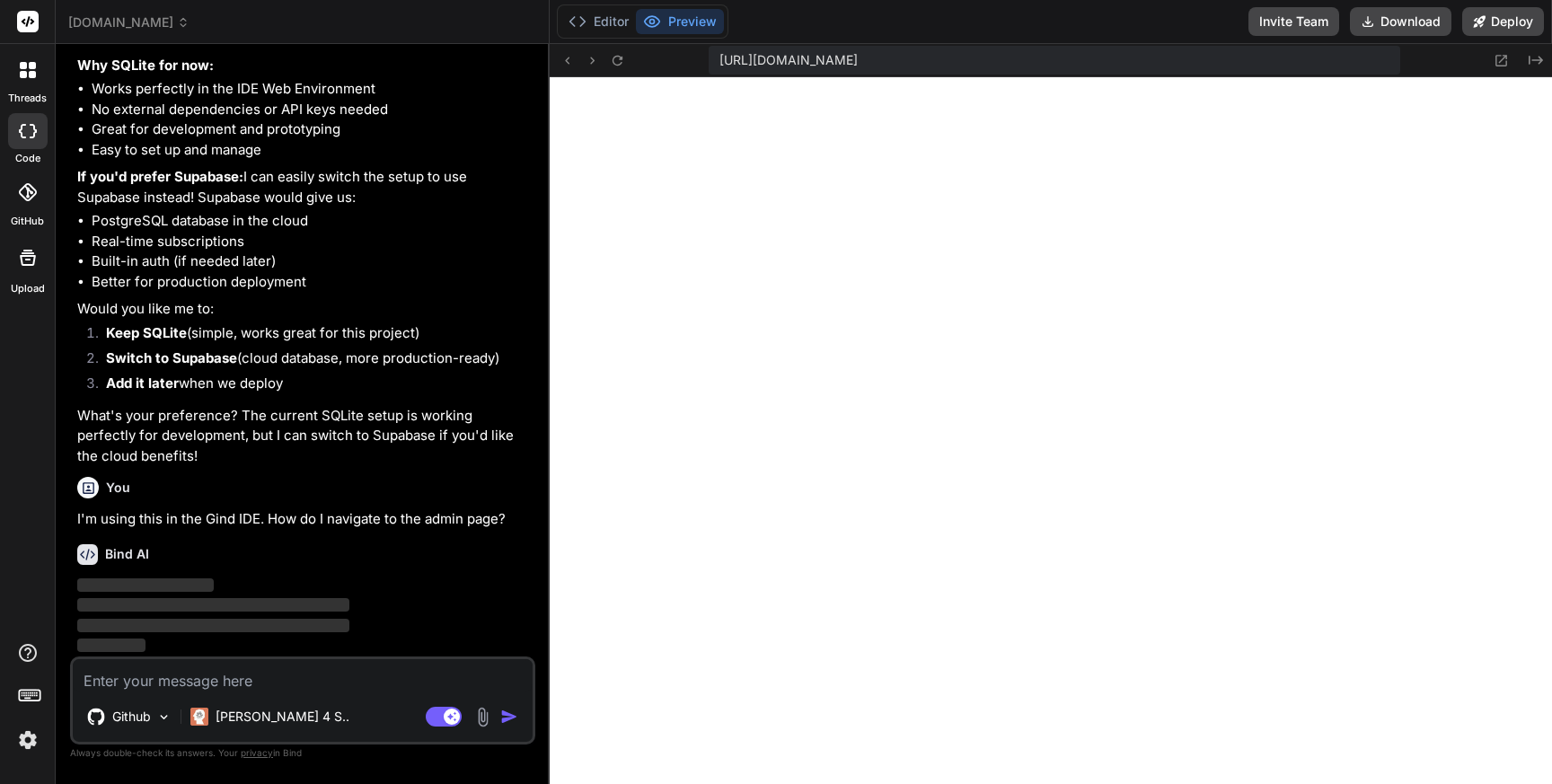
scroll to position [8874, 0]
click at [565, 67] on button at bounding box center [567, 60] width 22 height 22
click at [572, 61] on icon at bounding box center [567, 61] width 15 height 15
click at [625, 54] on icon at bounding box center [618, 61] width 15 height 15
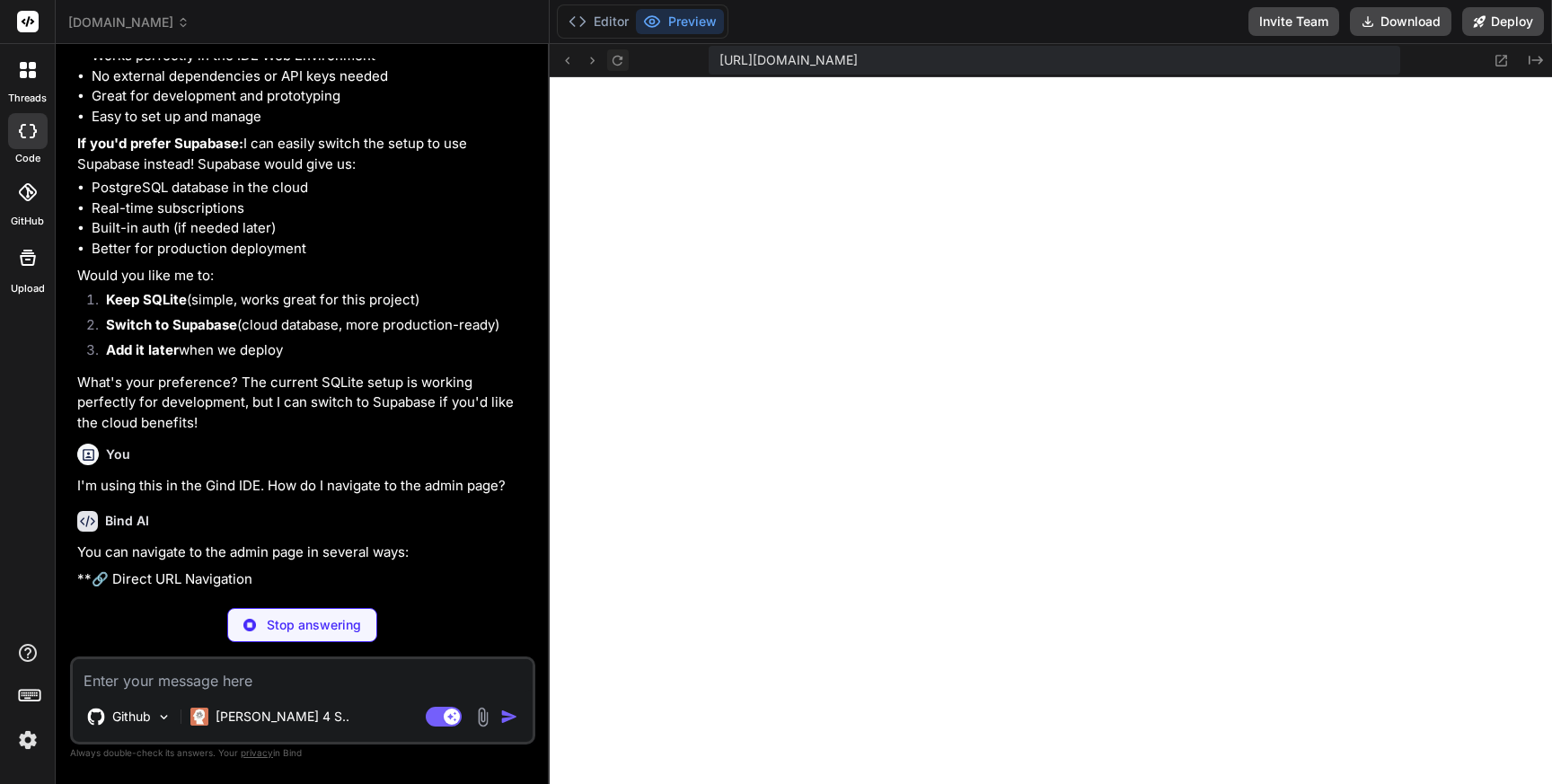
click at [614, 61] on icon at bounding box center [618, 60] width 9 height 9
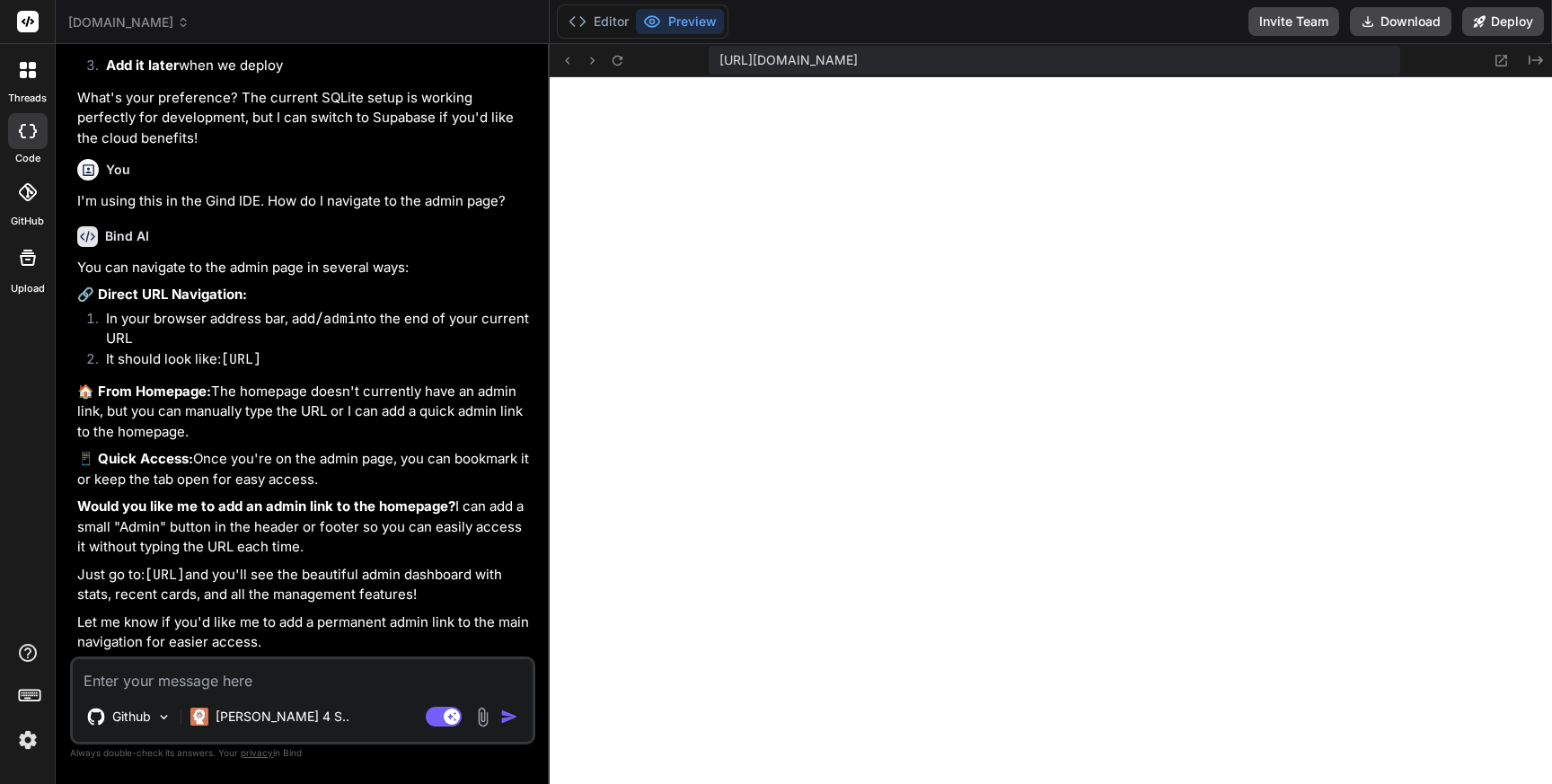
scroll to position [7565, 0]
click at [858, 62] on span "[URL][DOMAIN_NAME]" at bounding box center [789, 60] width 138 height 18
